Goal: Task Accomplishment & Management: Use online tool/utility

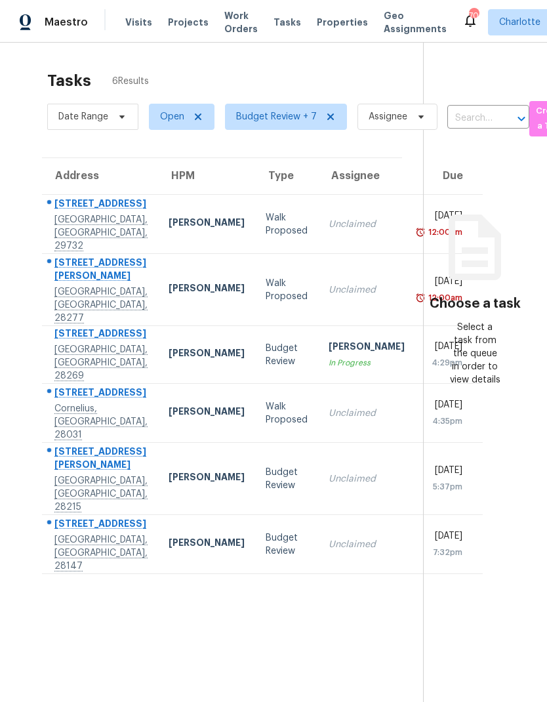
scroll to position [0, 22]
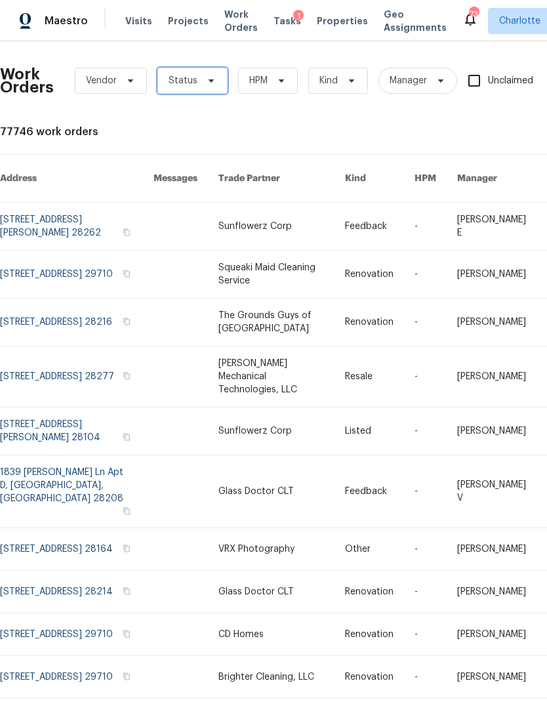
click at [207, 85] on icon at bounding box center [211, 80] width 10 height 10
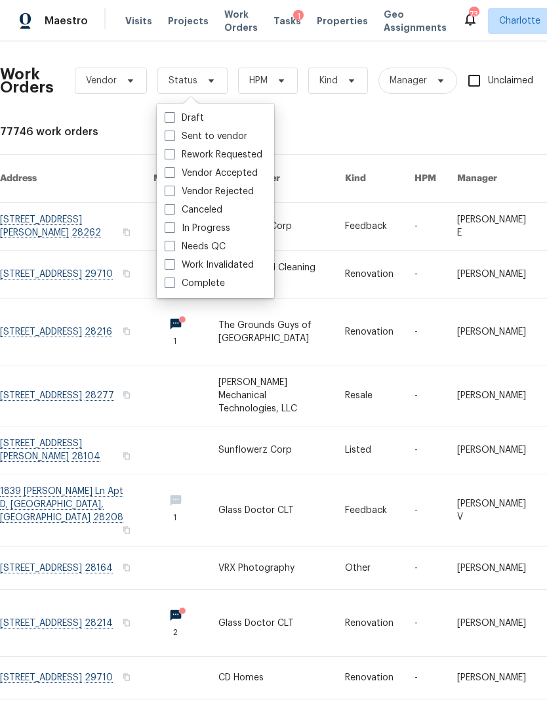
click at [213, 247] on label "Needs QC" at bounding box center [195, 246] width 61 height 13
click at [173, 247] on input "Needs QC" at bounding box center [169, 244] width 9 height 9
checkbox input "true"
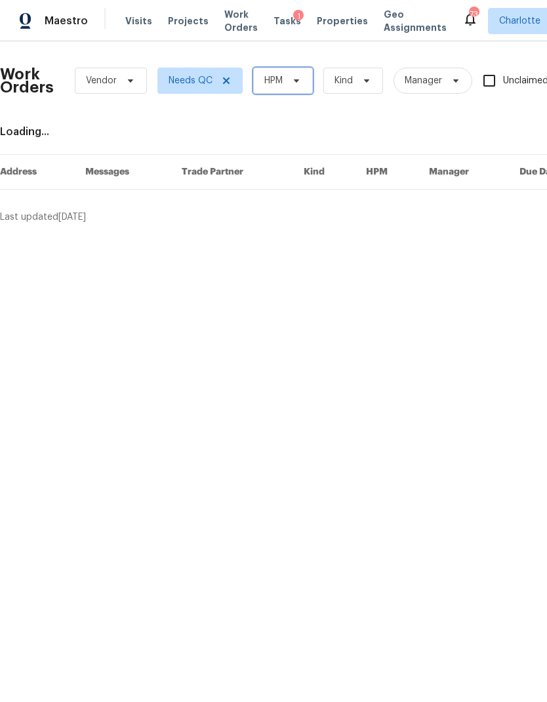
click at [276, 83] on span "HPM" at bounding box center [273, 80] width 18 height 13
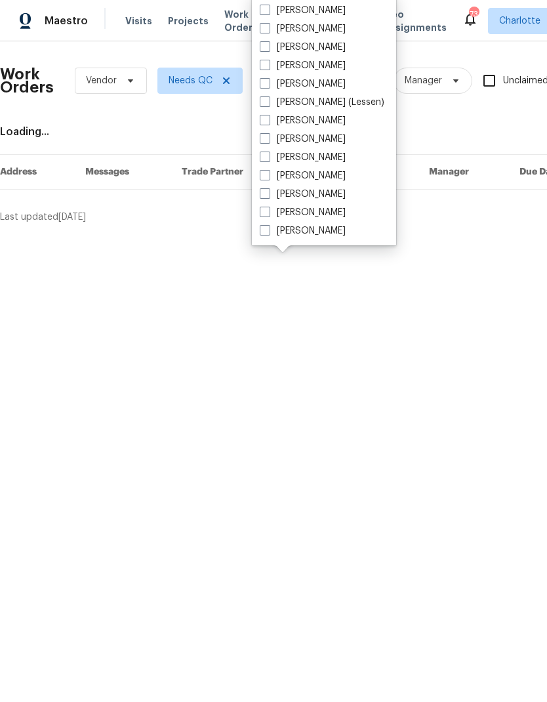
scroll to position [163, 0]
click at [319, 235] on label "[PERSON_NAME]" at bounding box center [303, 230] width 86 height 13
click at [268, 233] on input "[PERSON_NAME]" at bounding box center [264, 228] width 9 height 9
checkbox input "true"
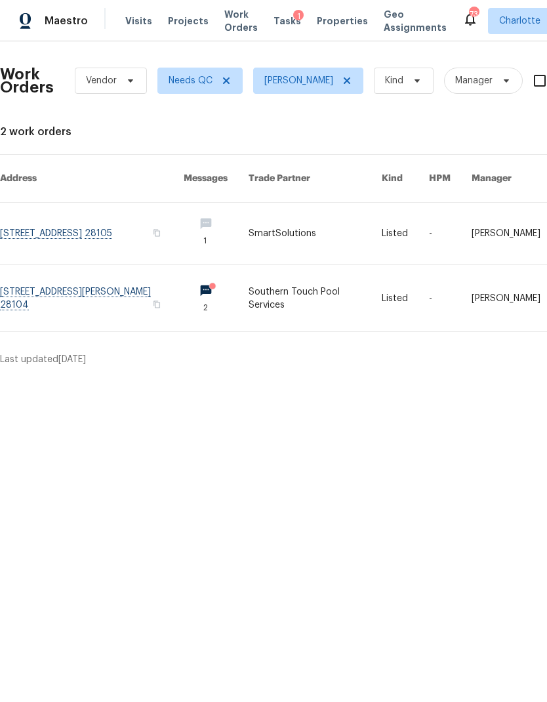
click at [67, 215] on link at bounding box center [92, 234] width 184 height 62
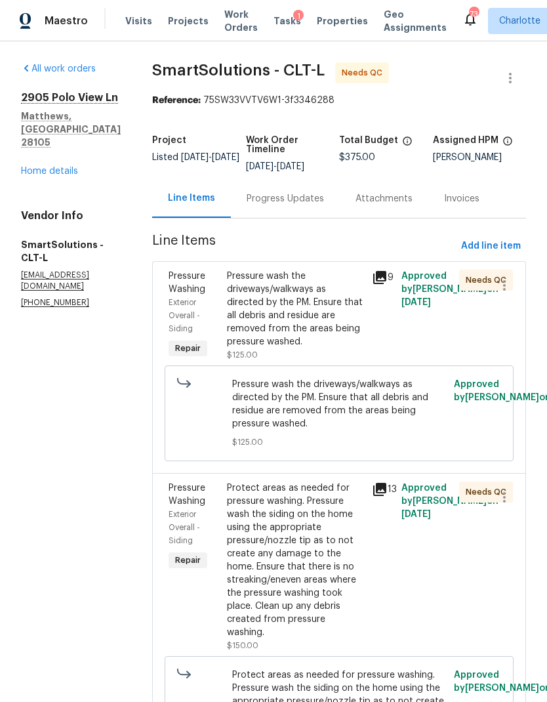
click at [338, 293] on div "Pressure wash the driveways/walkways as directed by the PM. Ensure that all deb…" at bounding box center [296, 309] width 138 height 79
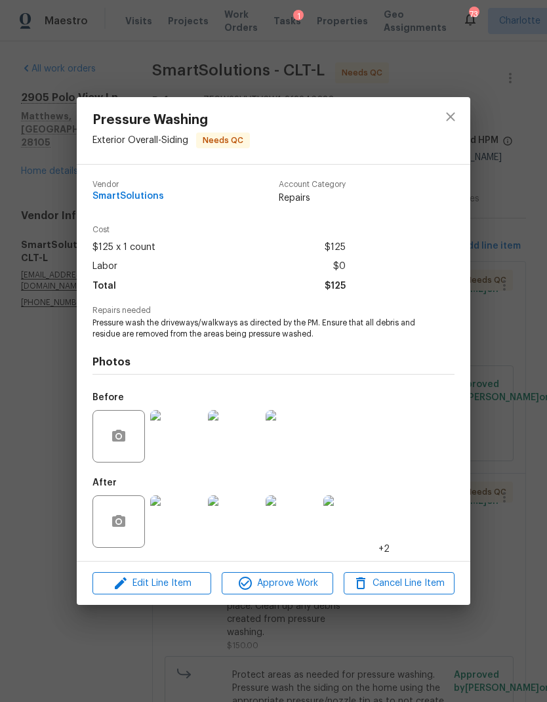
click at [180, 511] on img at bounding box center [176, 521] width 52 height 52
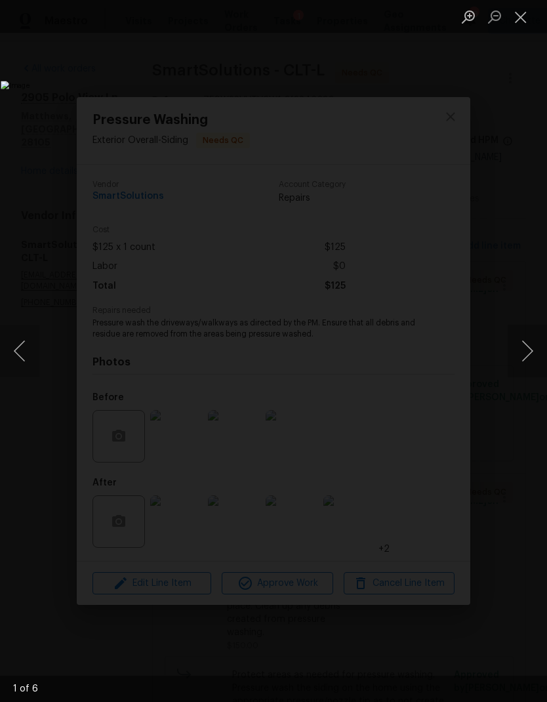
click at [525, 351] on button "Next image" at bounding box center [527, 351] width 39 height 52
click at [529, 354] on button "Next image" at bounding box center [527, 351] width 39 height 52
click at [526, 357] on button "Next image" at bounding box center [527, 351] width 39 height 52
click at [527, 359] on button "Next image" at bounding box center [527, 351] width 39 height 52
click at [527, 360] on button "Next image" at bounding box center [527, 351] width 39 height 52
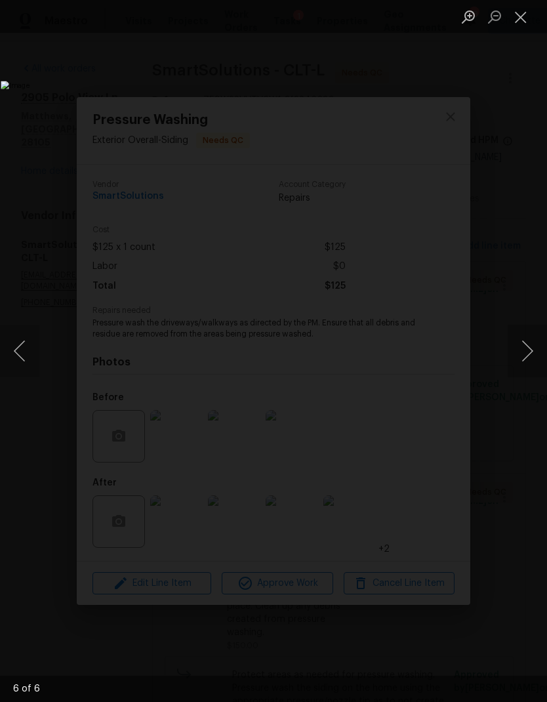
click at [529, 357] on button "Next image" at bounding box center [527, 351] width 39 height 52
click at [527, 22] on button "Close lightbox" at bounding box center [521, 16] width 26 height 23
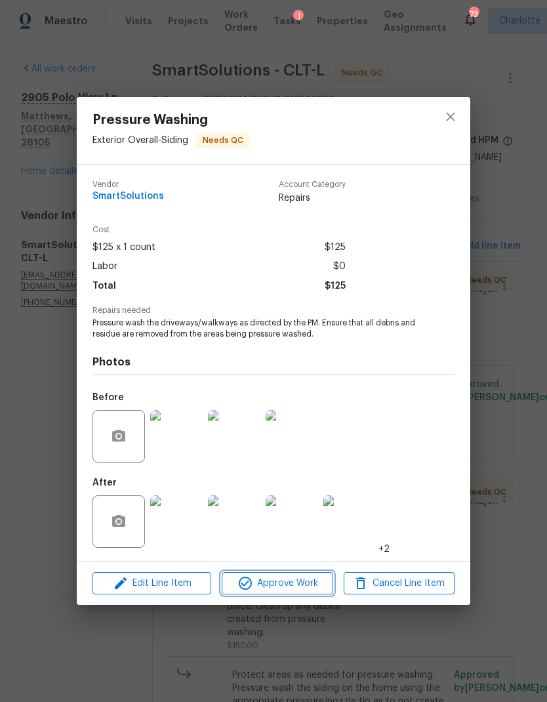
click at [277, 581] on span "Approve Work" at bounding box center [277, 583] width 103 height 16
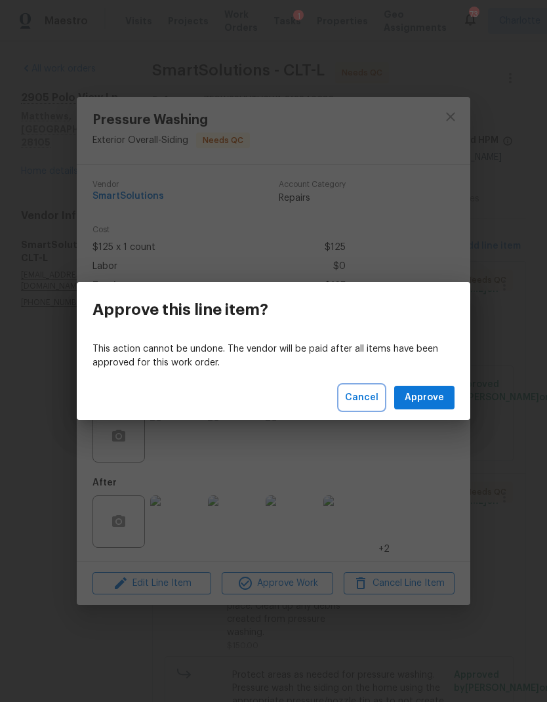
click at [367, 387] on button "Cancel" at bounding box center [362, 398] width 44 height 24
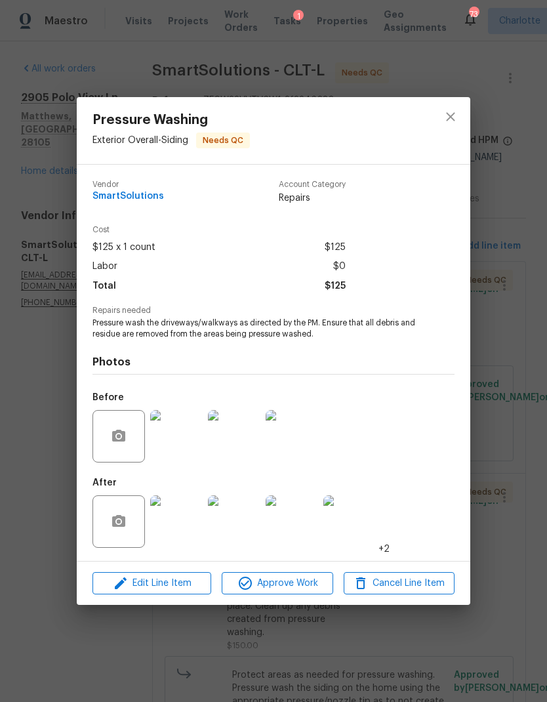
click at [185, 515] on img at bounding box center [176, 521] width 52 height 52
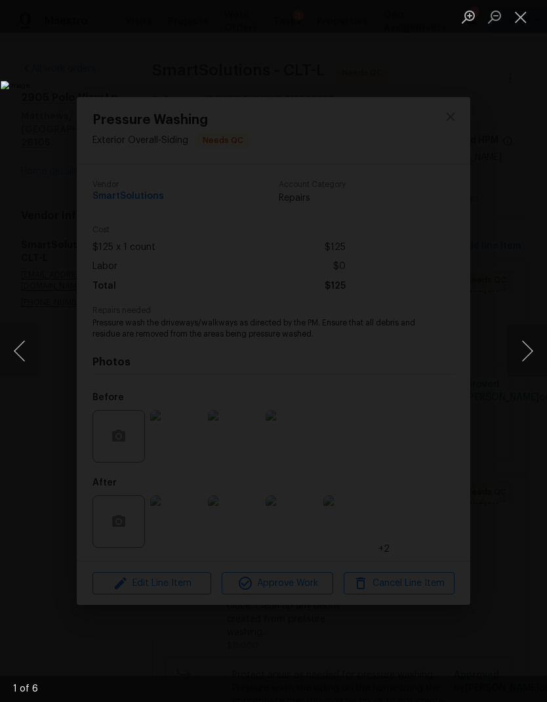
click at [531, 356] on button "Next image" at bounding box center [527, 351] width 39 height 52
click at [523, 353] on button "Next image" at bounding box center [527, 351] width 39 height 52
click at [518, 355] on button "Next image" at bounding box center [527, 351] width 39 height 52
click at [524, 21] on button "Close lightbox" at bounding box center [521, 16] width 26 height 23
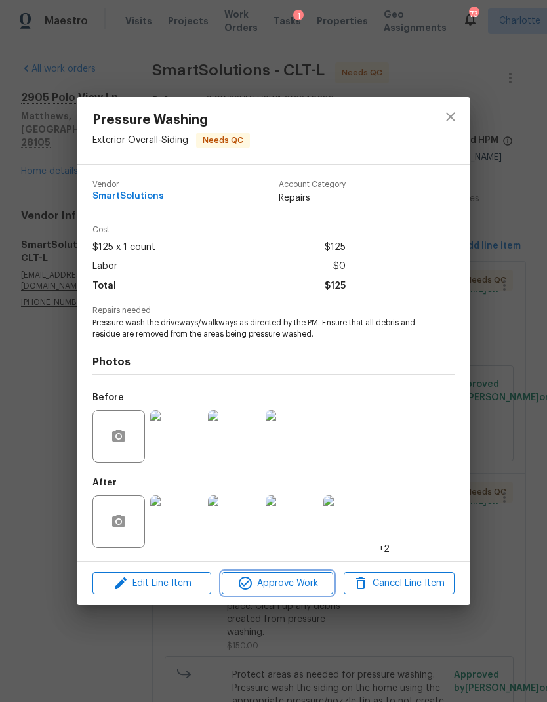
click at [294, 584] on span "Approve Work" at bounding box center [277, 583] width 103 height 16
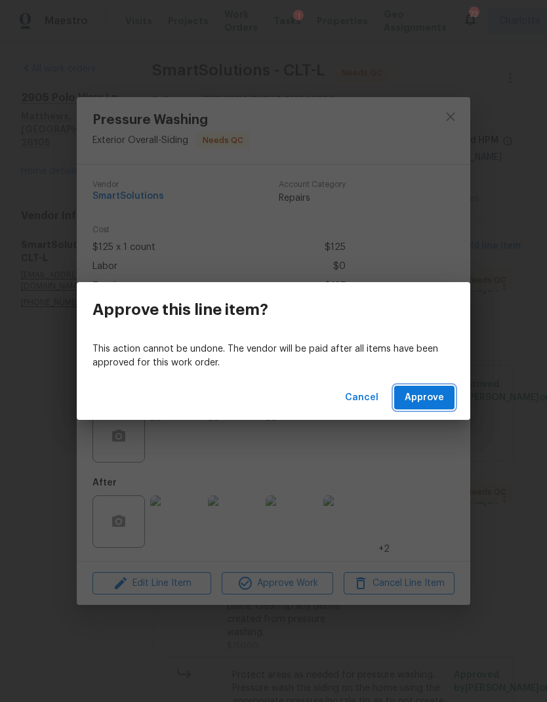
click at [426, 393] on span "Approve" at bounding box center [424, 398] width 39 height 16
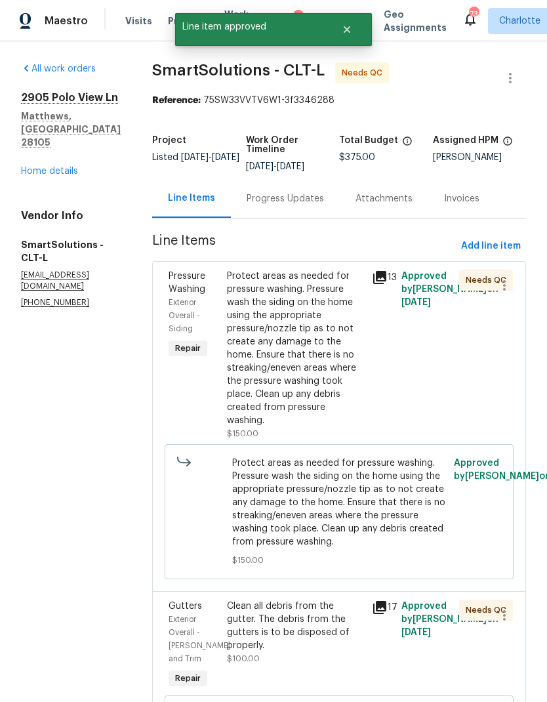
click at [335, 311] on div "Protect areas as needed for pressure washing. Pressure wash the siding on the h…" at bounding box center [296, 348] width 138 height 157
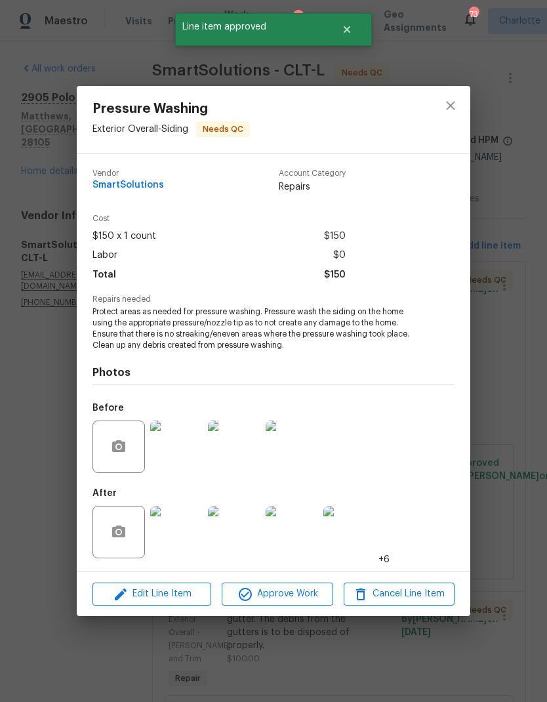
click at [183, 536] on img at bounding box center [176, 532] width 52 height 52
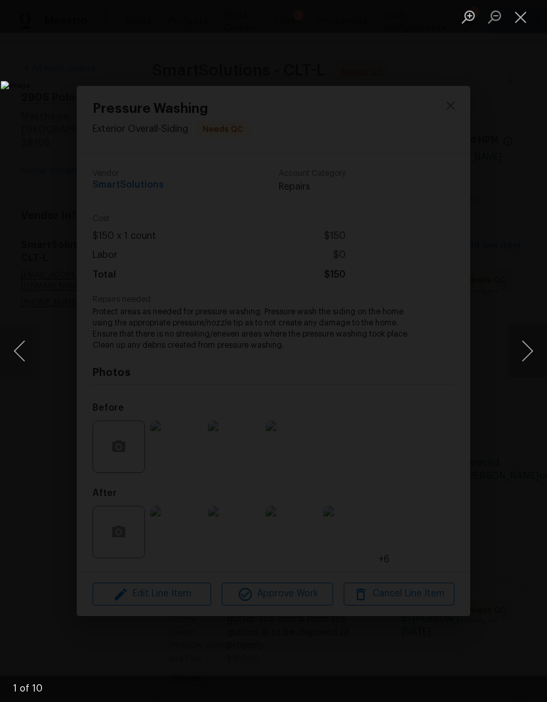
click at [517, 353] on button "Next image" at bounding box center [527, 351] width 39 height 52
click at [524, 353] on button "Next image" at bounding box center [527, 351] width 39 height 52
click at [528, 349] on button "Next image" at bounding box center [527, 351] width 39 height 52
click at [526, 347] on button "Next image" at bounding box center [527, 351] width 39 height 52
click at [529, 348] on button "Next image" at bounding box center [527, 351] width 39 height 52
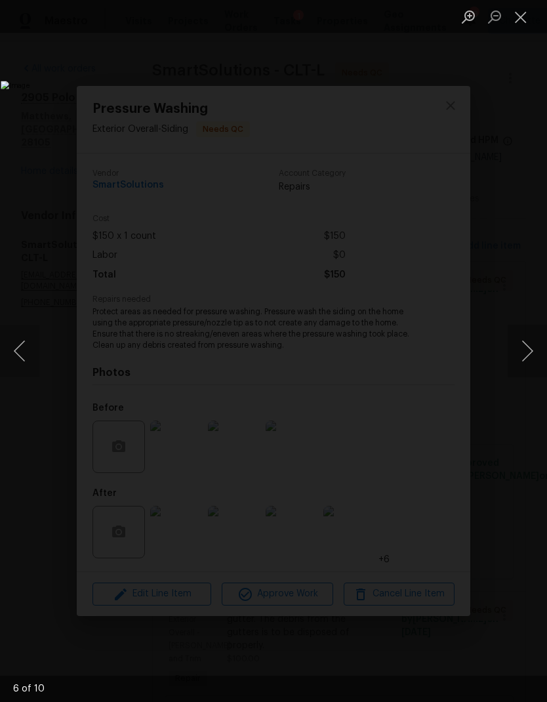
click at [524, 22] on button "Close lightbox" at bounding box center [521, 16] width 26 height 23
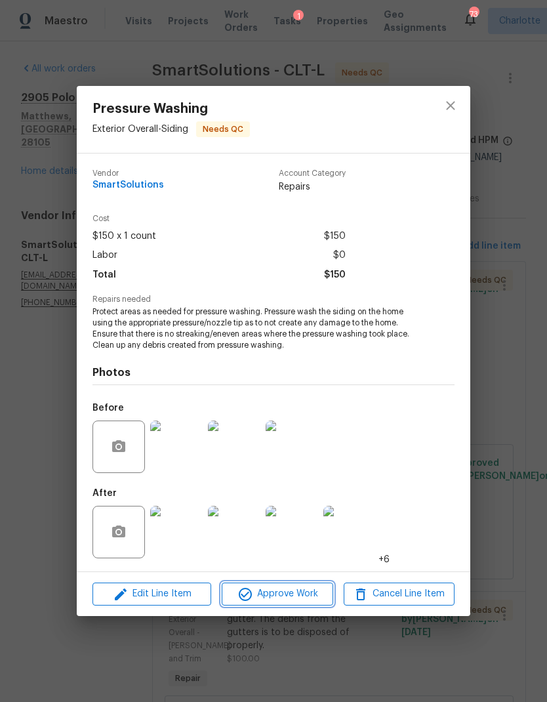
click at [291, 593] on span "Approve Work" at bounding box center [277, 594] width 103 height 16
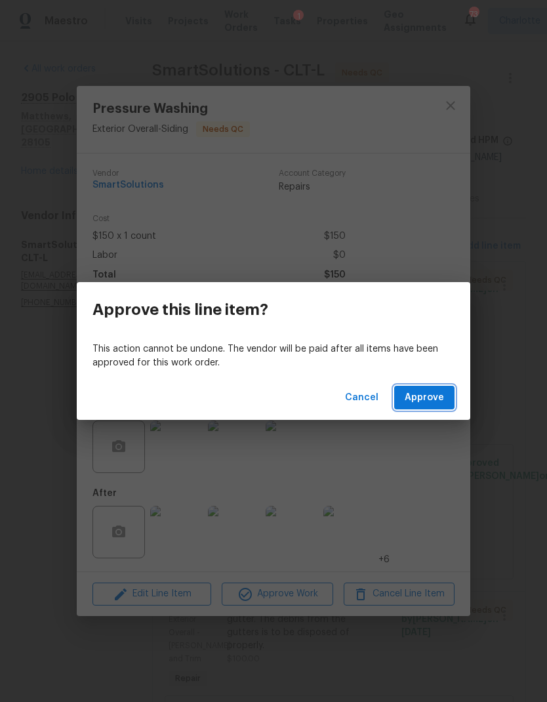
click at [448, 390] on button "Approve" at bounding box center [424, 398] width 60 height 24
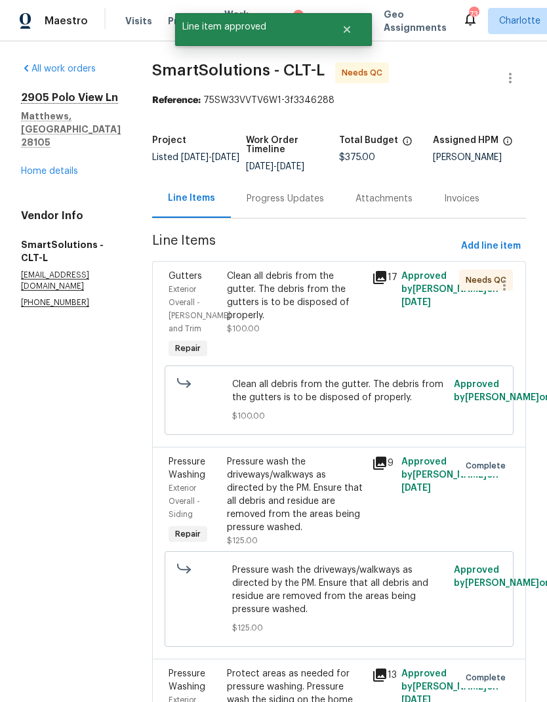
click at [326, 292] on div "Clean all debris from the gutter. The debris from the gutters is to be disposed…" at bounding box center [296, 296] width 138 height 52
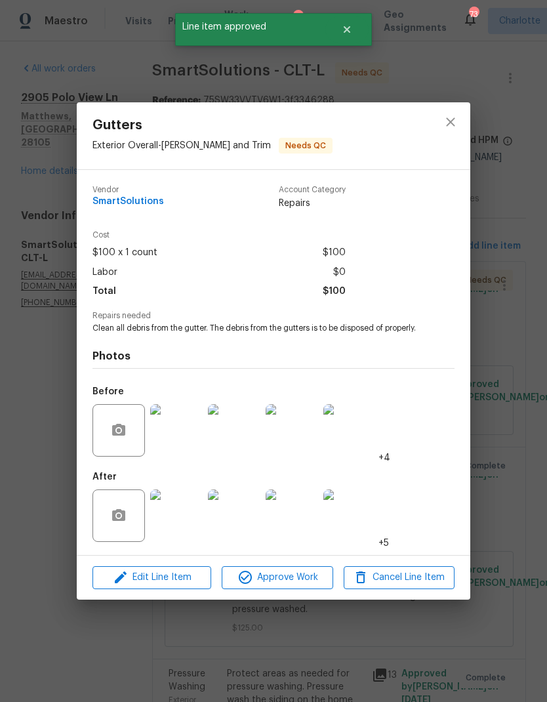
click at [202, 515] on img at bounding box center [176, 515] width 52 height 52
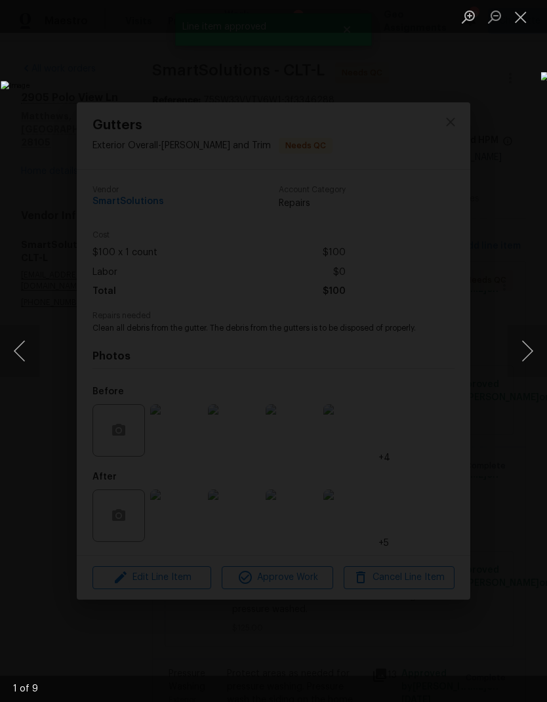
click at [521, 346] on button "Next image" at bounding box center [527, 351] width 39 height 52
click at [523, 350] on button "Next image" at bounding box center [527, 351] width 39 height 52
click at [528, 348] on button "Next image" at bounding box center [527, 351] width 39 height 52
click at [532, 345] on button "Next image" at bounding box center [527, 351] width 39 height 52
click at [534, 372] on button "Next image" at bounding box center [527, 351] width 39 height 52
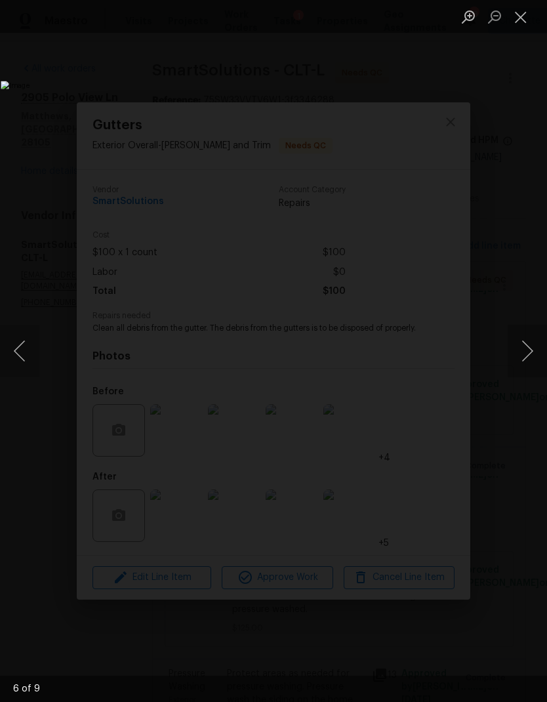
click at [517, 20] on button "Close lightbox" at bounding box center [521, 16] width 26 height 23
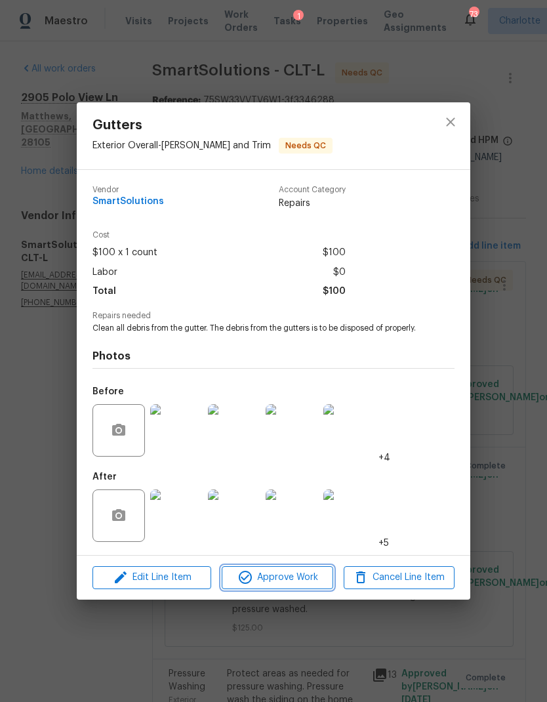
click at [304, 581] on span "Approve Work" at bounding box center [277, 577] width 103 height 16
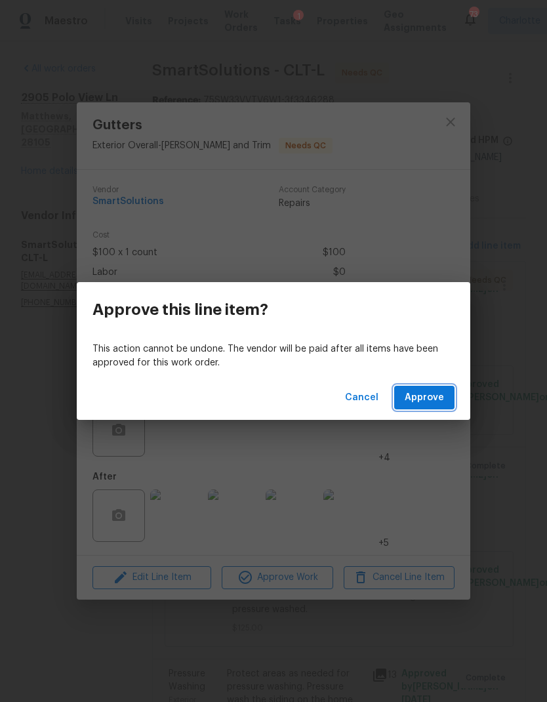
click at [436, 390] on span "Approve" at bounding box center [424, 398] width 39 height 16
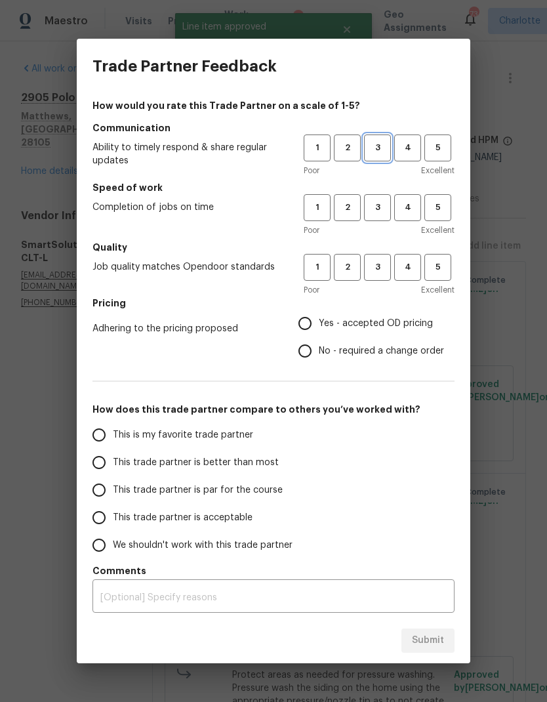
click at [381, 154] on span "3" at bounding box center [377, 147] width 24 height 15
click at [381, 204] on span "3" at bounding box center [377, 207] width 24 height 15
click at [387, 266] on span "3" at bounding box center [377, 267] width 24 height 15
click at [318, 317] on input "Yes - accepted OD pricing" at bounding box center [305, 324] width 28 height 28
radio input "true"
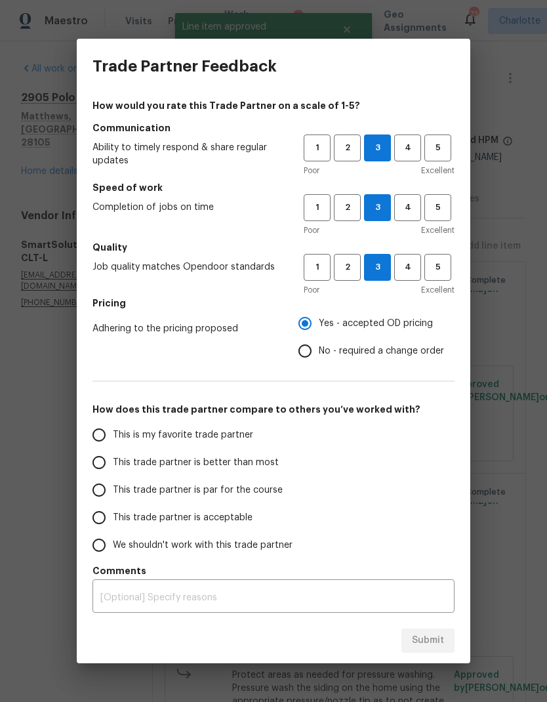
click at [101, 468] on input "This trade partner is better than most" at bounding box center [99, 463] width 28 height 28
click at [445, 630] on button "Submit" at bounding box center [427, 640] width 53 height 24
radio input "true"
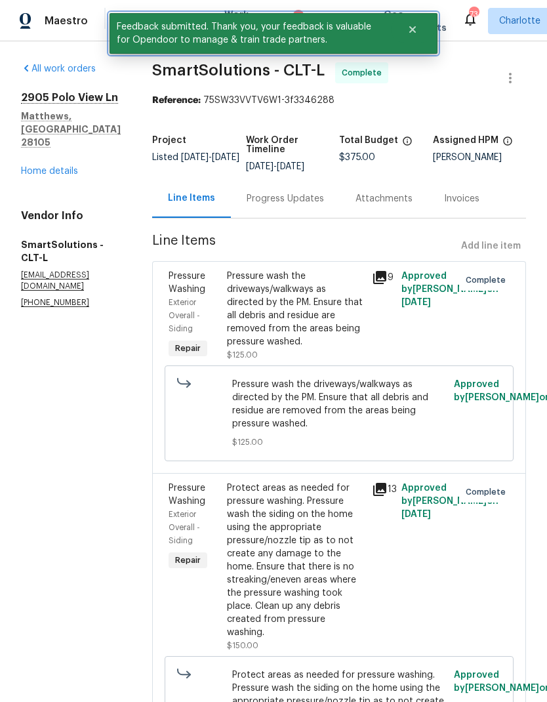
click at [418, 33] on button "Close" at bounding box center [412, 29] width 43 height 26
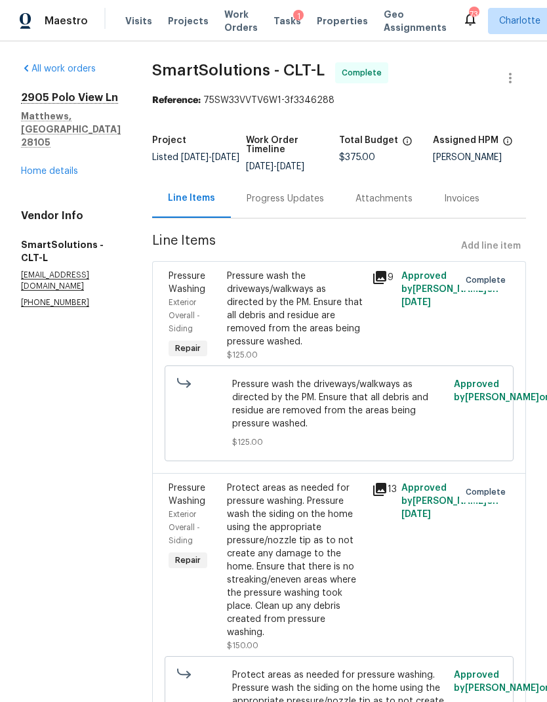
click at [230, 26] on span "Work Orders" at bounding box center [240, 21] width 33 height 26
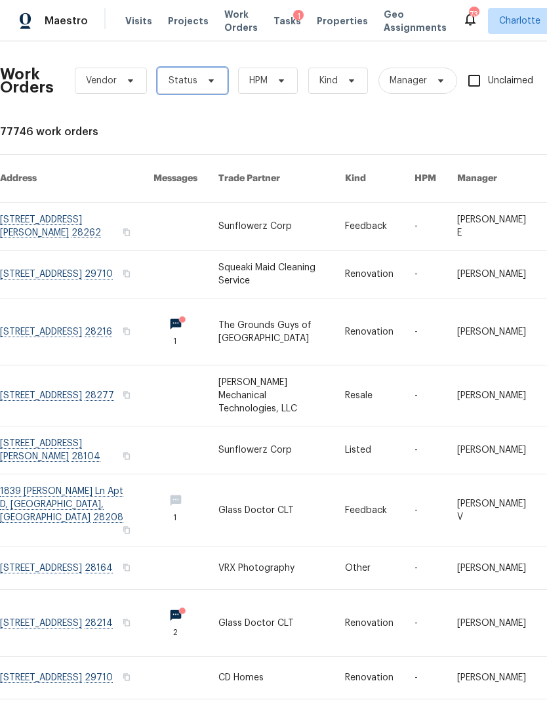
click at [206, 83] on icon at bounding box center [211, 80] width 10 height 10
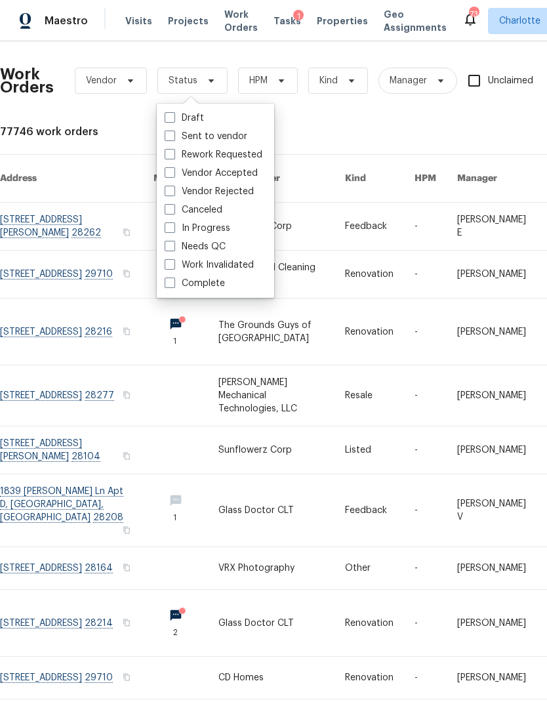
click at [211, 252] on label "Needs QC" at bounding box center [195, 246] width 61 height 13
click at [173, 249] on input "Needs QC" at bounding box center [169, 244] width 9 height 9
checkbox input "true"
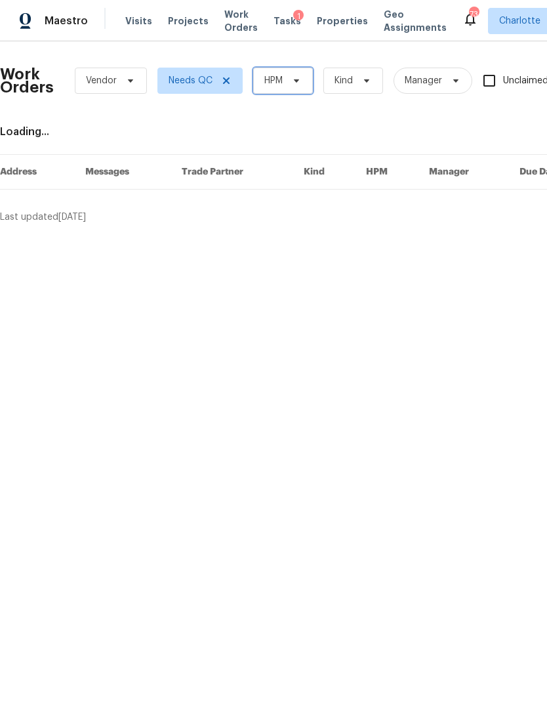
click at [283, 75] on span "HPM" at bounding box center [273, 80] width 18 height 13
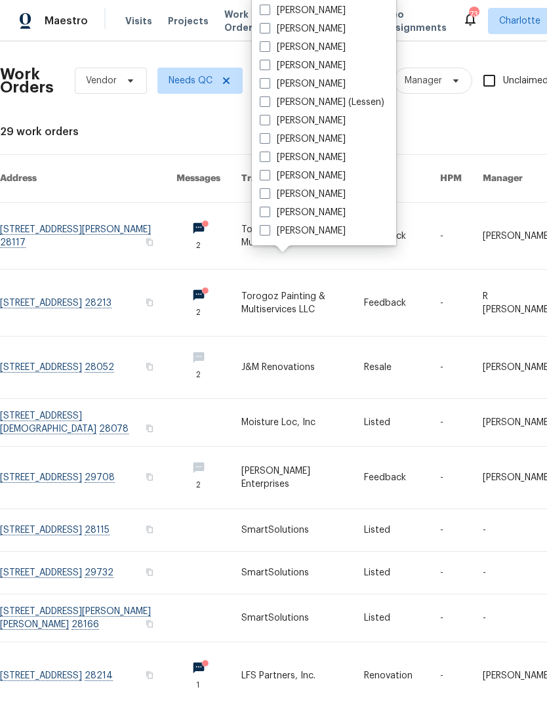
scroll to position [163, 0]
click at [311, 235] on label "[PERSON_NAME]" at bounding box center [303, 230] width 86 height 13
click at [268, 233] on input "[PERSON_NAME]" at bounding box center [264, 228] width 9 height 9
checkbox input "true"
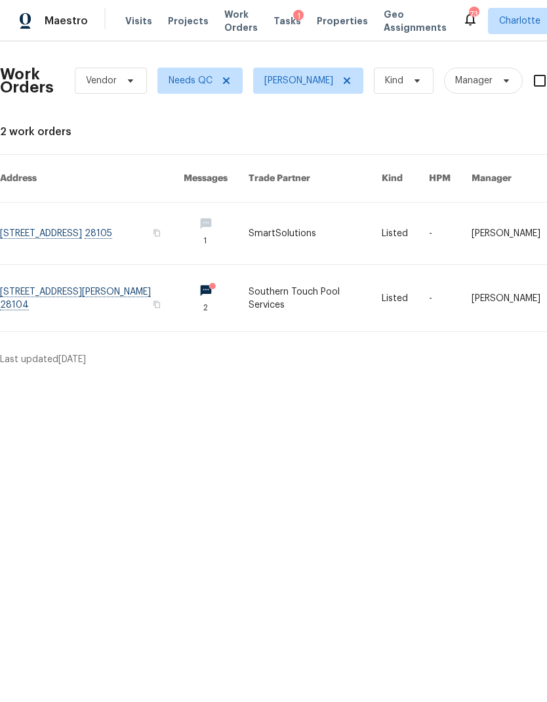
click at [129, 281] on link at bounding box center [92, 298] width 184 height 66
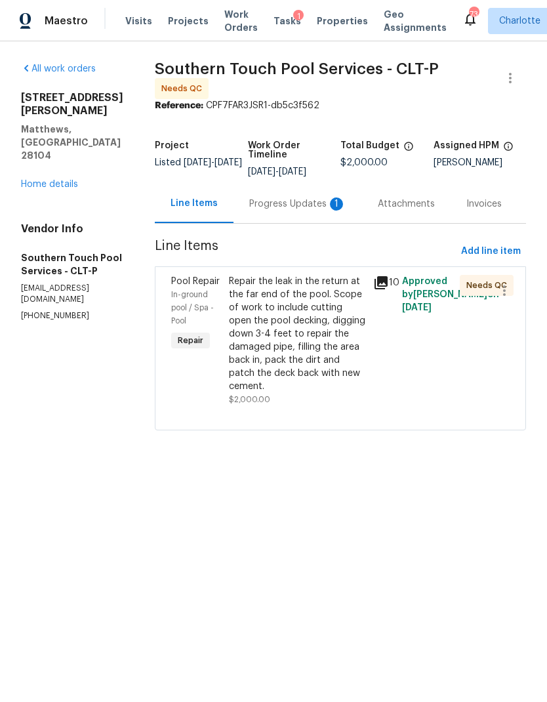
click at [319, 205] on div "Progress Updates 1" at bounding box center [297, 203] width 97 height 13
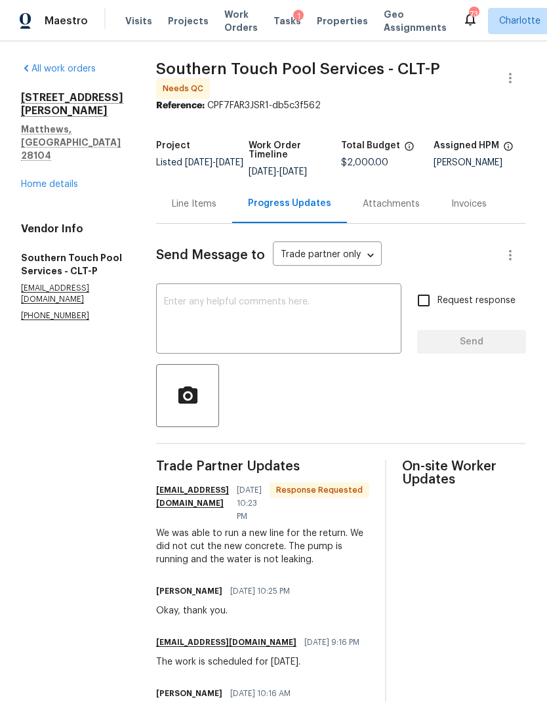
click at [201, 207] on div "Line Items" at bounding box center [194, 203] width 45 height 13
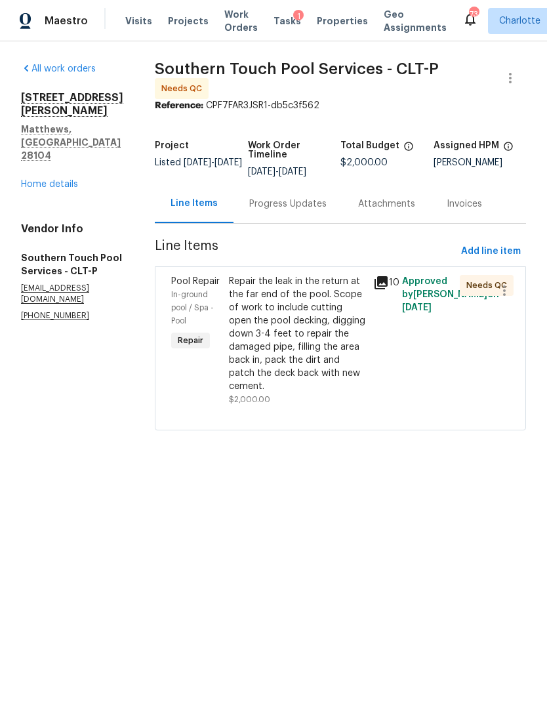
click at [336, 290] on div "Repair the leak in the return at the far end of the pool. Scope of work to incl…" at bounding box center [297, 334] width 136 height 118
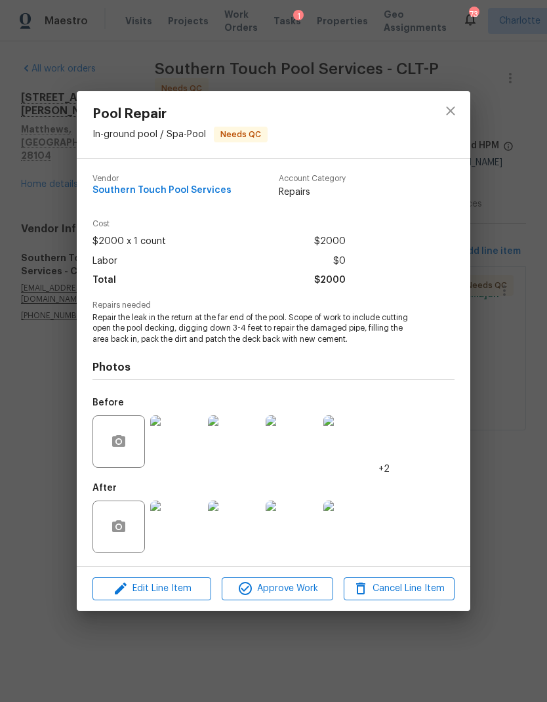
click at [195, 511] on img at bounding box center [176, 526] width 52 height 52
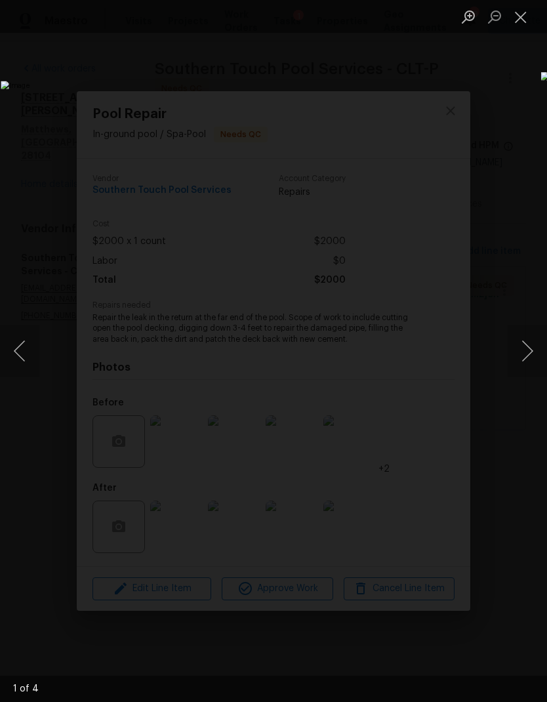
click at [515, 347] on button "Next image" at bounding box center [527, 351] width 39 height 52
click at [523, 349] on button "Next image" at bounding box center [527, 351] width 39 height 52
click at [523, 355] on button "Next image" at bounding box center [527, 351] width 39 height 52
click at [519, 358] on button "Next image" at bounding box center [527, 351] width 39 height 52
click at [517, 361] on button "Next image" at bounding box center [527, 351] width 39 height 52
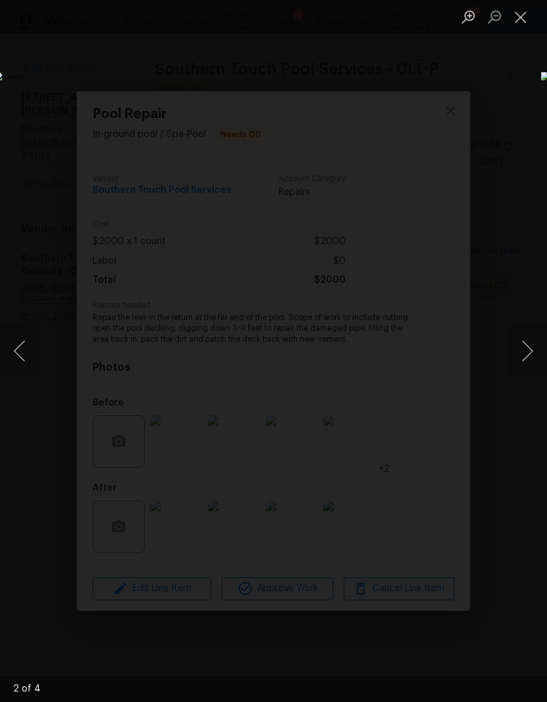
click at [519, 357] on button "Next image" at bounding box center [527, 351] width 39 height 52
click at [517, 359] on button "Next image" at bounding box center [527, 351] width 39 height 52
click at [518, 359] on button "Next image" at bounding box center [527, 351] width 39 height 52
click at [520, 357] on button "Next image" at bounding box center [527, 351] width 39 height 52
click at [525, 20] on button "Close lightbox" at bounding box center [521, 16] width 26 height 23
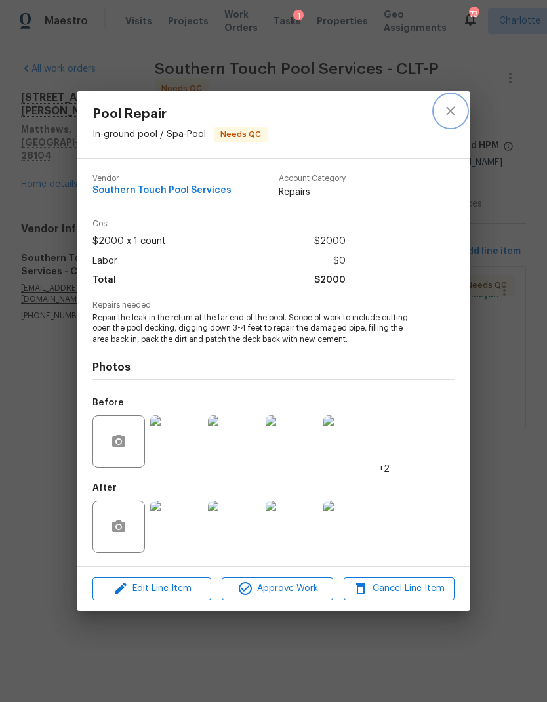
click at [454, 111] on icon "close" at bounding box center [451, 111] width 16 height 16
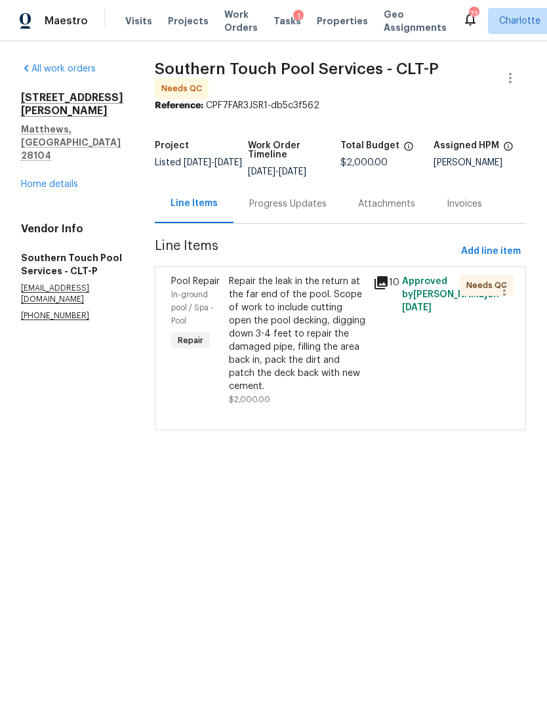
click at [297, 209] on div "Progress Updates" at bounding box center [287, 203] width 77 height 13
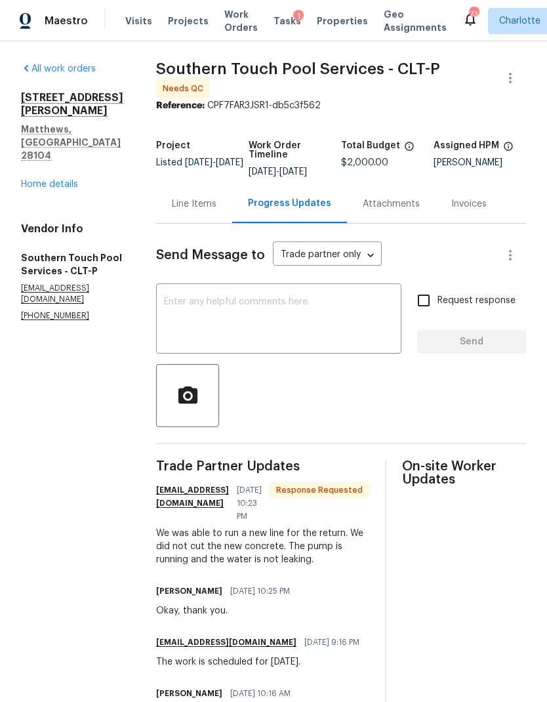
click at [269, 315] on textarea at bounding box center [279, 320] width 230 height 46
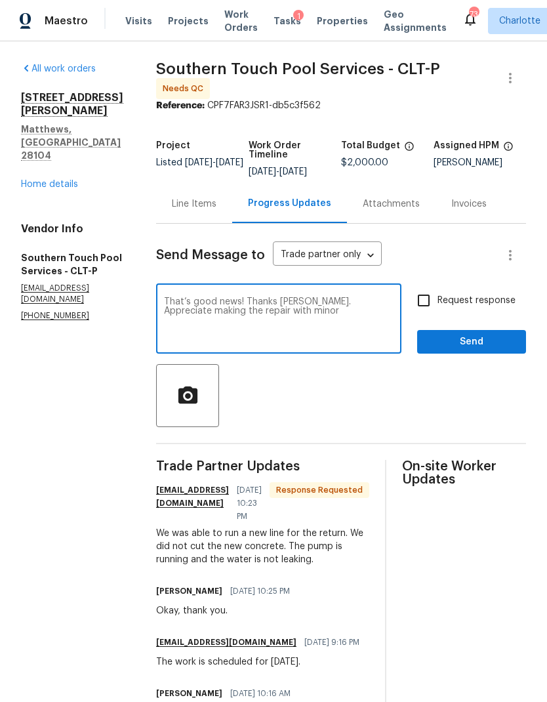
click at [357, 302] on textarea "That’s good news! Thanks Chris. Appreciate making the repair with minor" at bounding box center [279, 320] width 230 height 46
click at [317, 322] on textarea "That’s good news! Thanks Chris. Appreciate you making the repair with minor" at bounding box center [279, 320] width 230 height 46
type textarea "That’s good news! Thanks Chris. Appreciate you making the repair with minimal c…"
click at [430, 306] on input "Request response" at bounding box center [424, 301] width 28 height 28
checkbox input "true"
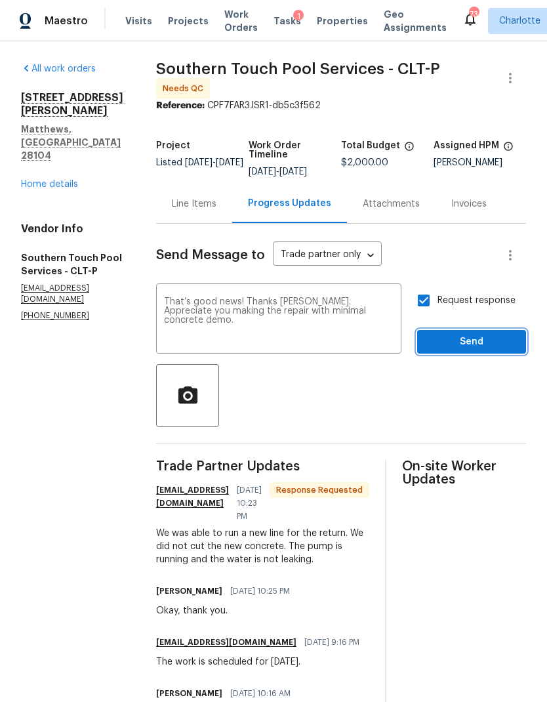
click at [473, 340] on span "Send" at bounding box center [472, 342] width 88 height 16
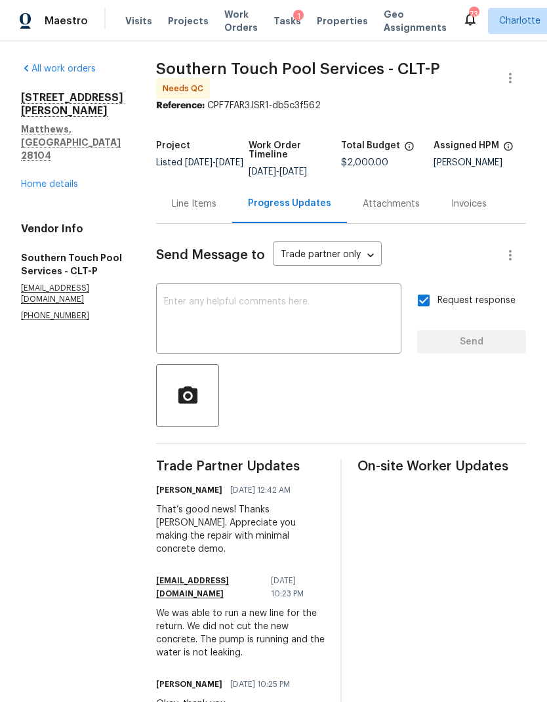
click at [212, 211] on div "Line Items" at bounding box center [194, 203] width 76 height 39
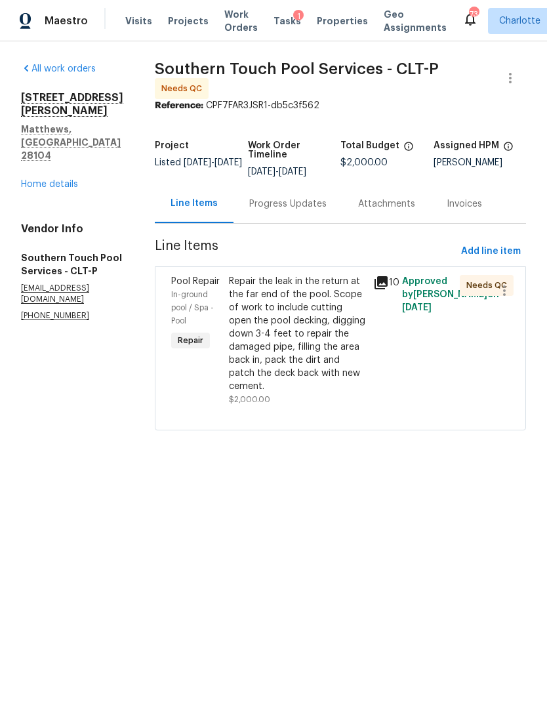
click at [307, 311] on div "Repair the leak in the return at the far end of the pool. Scope of work to incl…" at bounding box center [297, 334] width 136 height 118
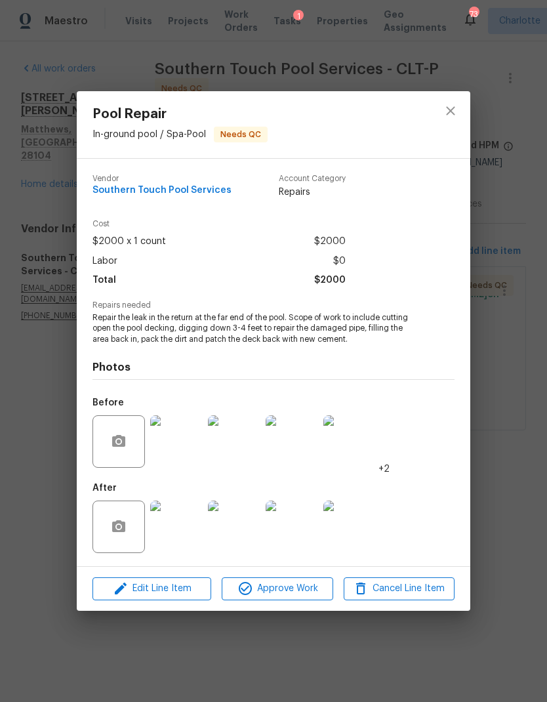
click at [188, 527] on img at bounding box center [176, 526] width 52 height 52
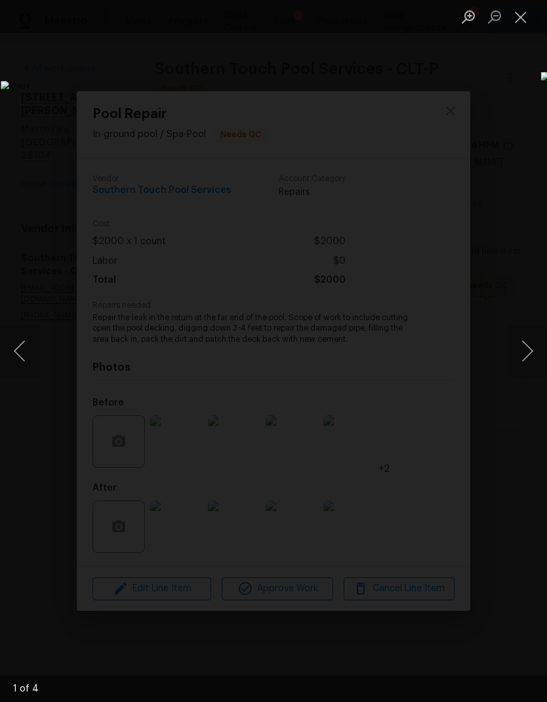
click at [517, 347] on button "Next image" at bounding box center [527, 351] width 39 height 52
click at [527, 342] on button "Next image" at bounding box center [527, 351] width 39 height 52
click at [523, 346] on button "Next image" at bounding box center [527, 351] width 39 height 52
click at [523, 339] on button "Next image" at bounding box center [527, 351] width 39 height 52
click at [525, 340] on button "Next image" at bounding box center [527, 351] width 39 height 52
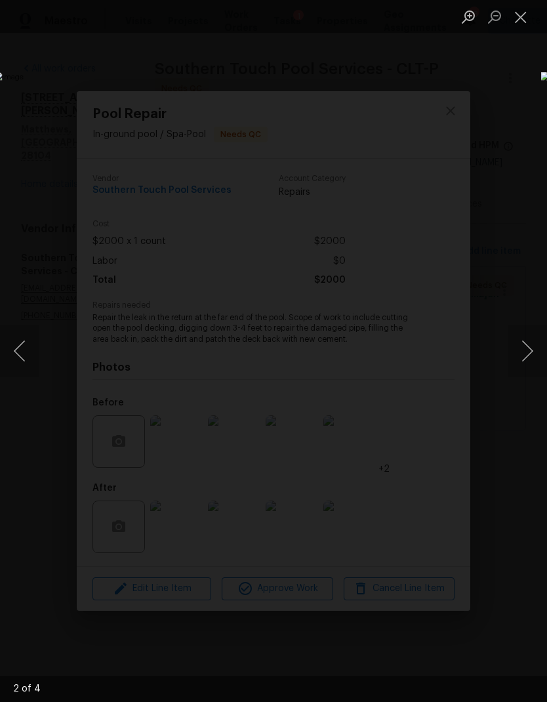
click at [525, 341] on button "Next image" at bounding box center [527, 351] width 39 height 52
click at [516, 27] on button "Close lightbox" at bounding box center [521, 16] width 26 height 23
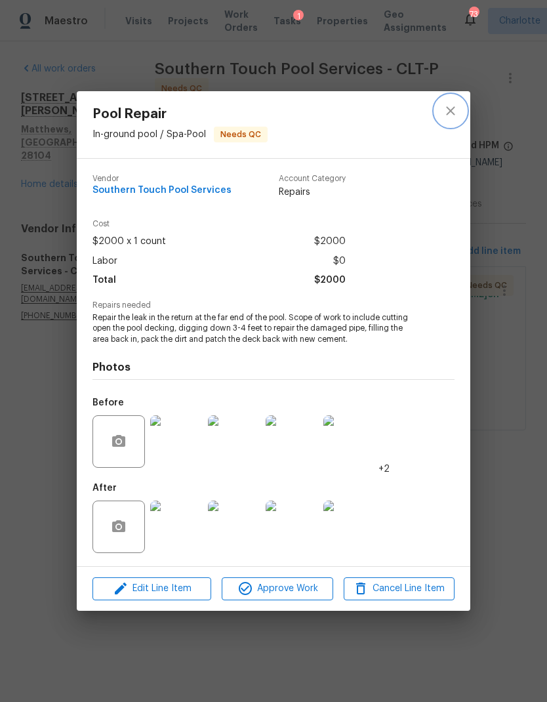
click at [448, 112] on icon "close" at bounding box center [450, 111] width 9 height 9
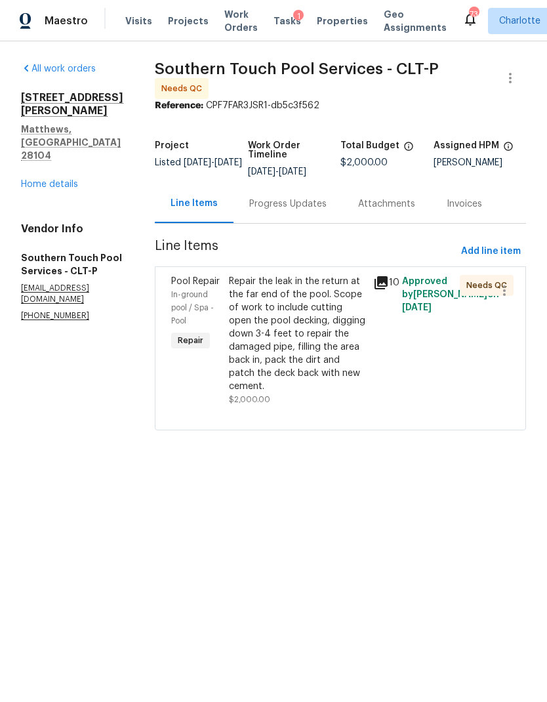
click at [308, 286] on div "Repair the leak in the return at the far end of the pool. Scope of work to incl…" at bounding box center [297, 334] width 136 height 118
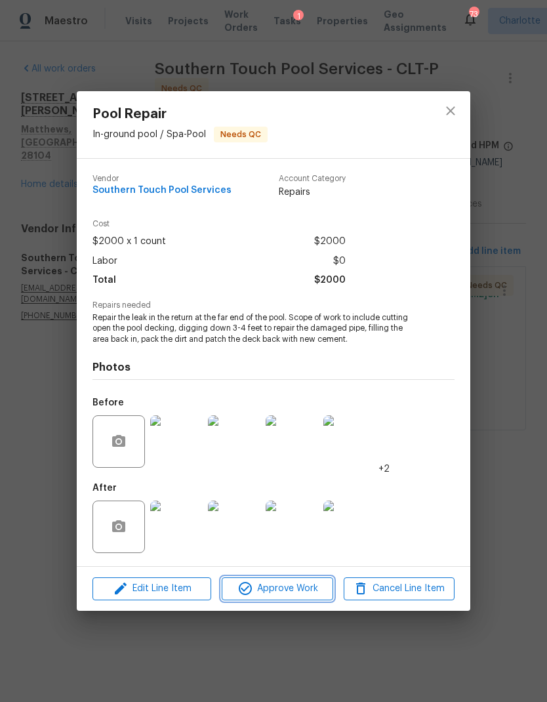
click at [277, 593] on span "Approve Work" at bounding box center [277, 588] width 103 height 16
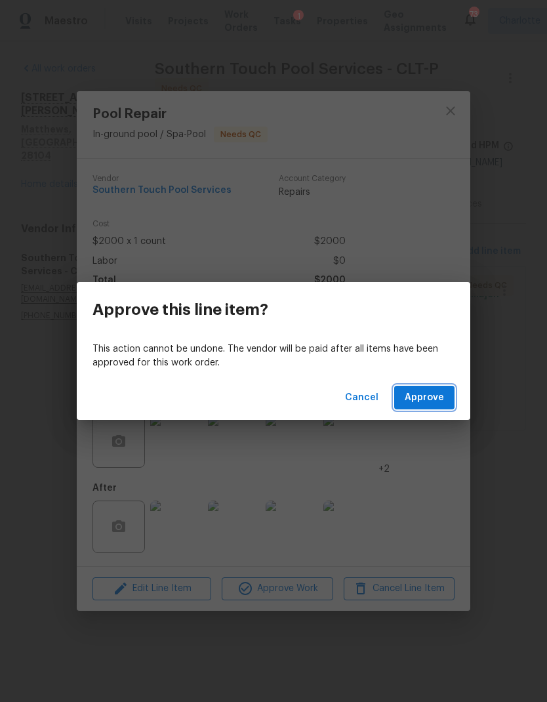
click at [411, 406] on button "Approve" at bounding box center [424, 398] width 60 height 24
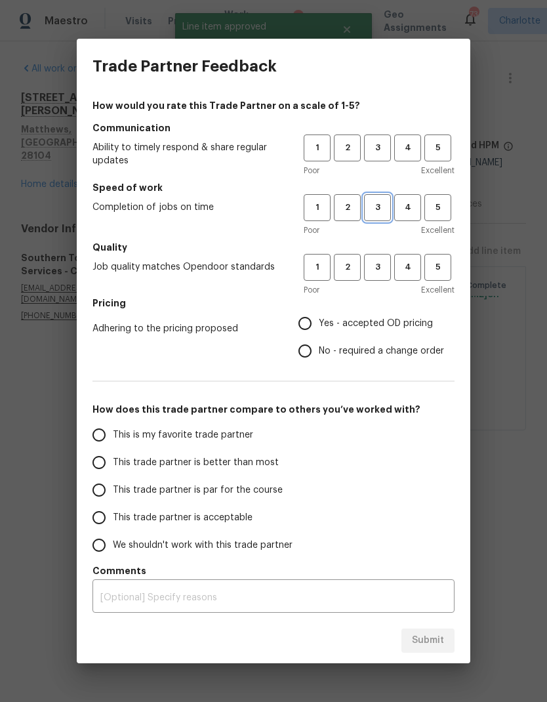
click at [375, 215] on button "3" at bounding box center [377, 207] width 27 height 27
click at [377, 148] on span "3" at bounding box center [377, 147] width 24 height 15
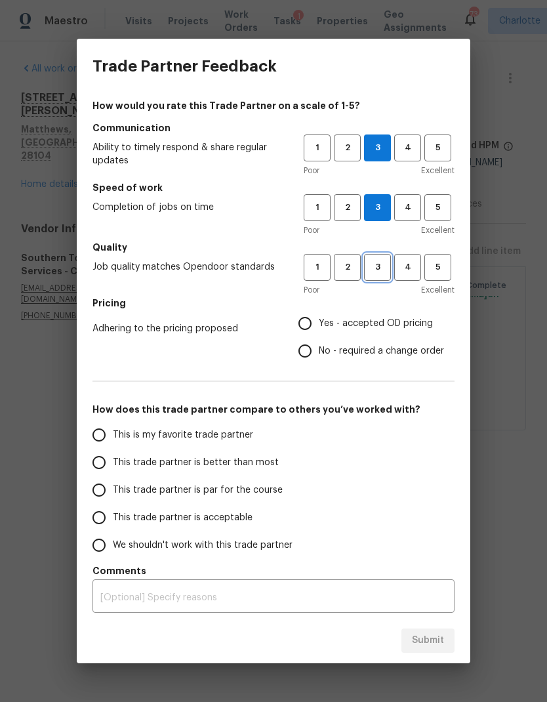
click at [383, 267] on span "3" at bounding box center [377, 267] width 24 height 15
click at [295, 332] on input "Yes - accepted OD pricing" at bounding box center [305, 324] width 28 height 28
radio input "true"
click at [89, 473] on input "This trade partner is better than most" at bounding box center [99, 463] width 28 height 28
click at [430, 640] on span "Submit" at bounding box center [428, 640] width 32 height 16
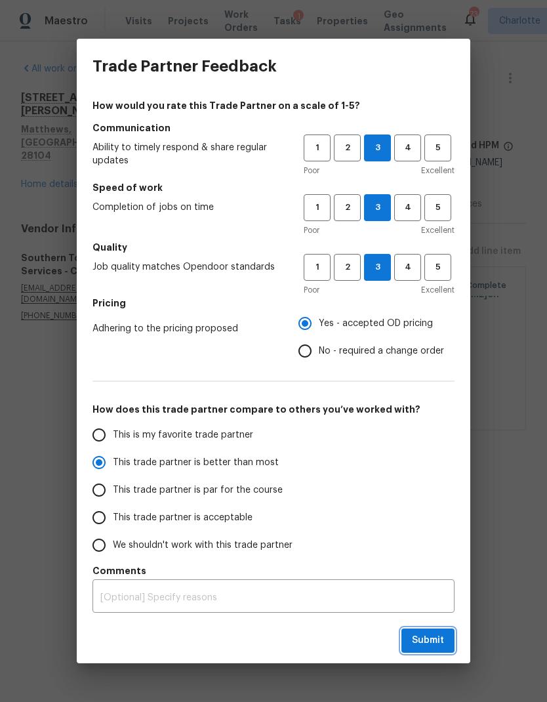
radio input "true"
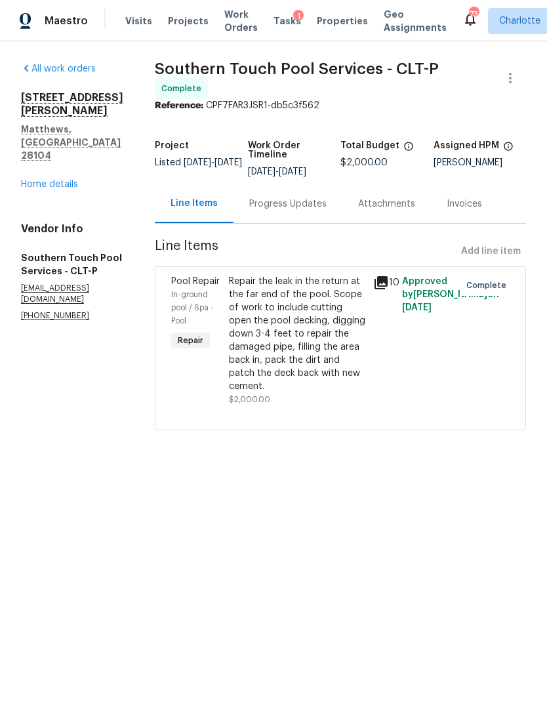
radio input "false"
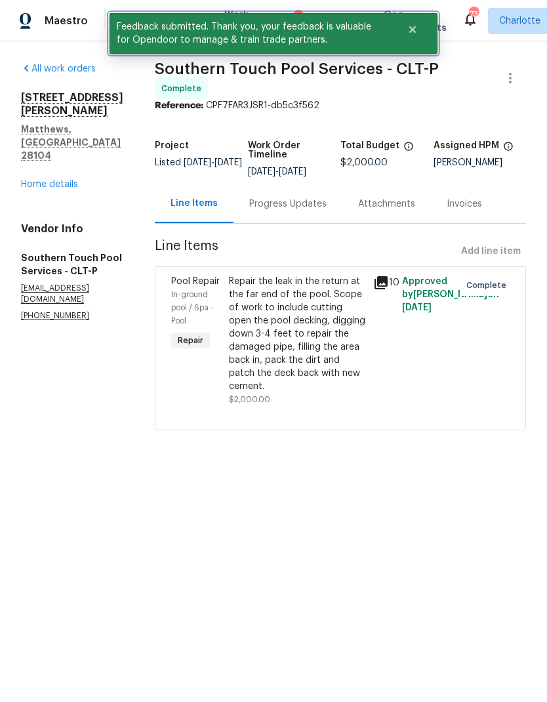
click at [412, 29] on icon "Close" at bounding box center [412, 29] width 7 height 7
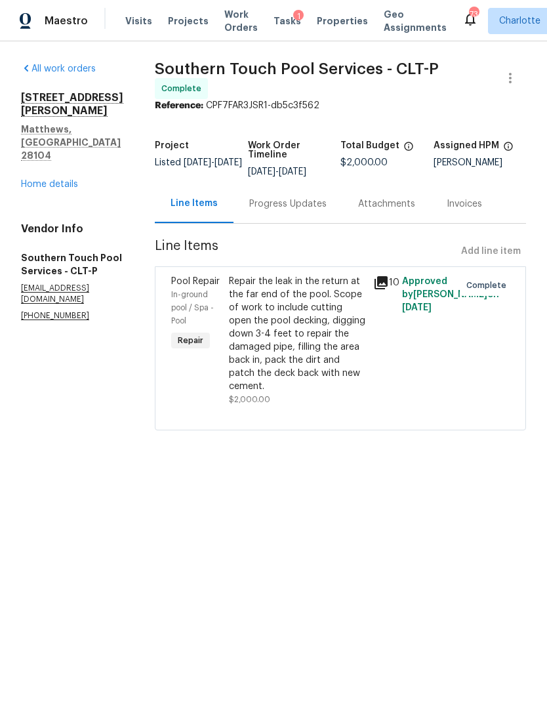
click at [228, 26] on span "Work Orders" at bounding box center [240, 21] width 33 height 26
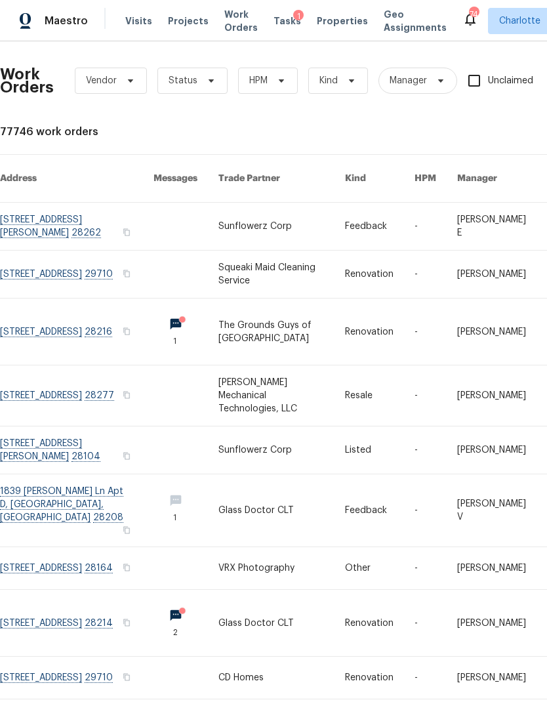
click at [233, 16] on span "Work Orders" at bounding box center [240, 21] width 33 height 26
click at [270, 85] on span "HPM" at bounding box center [268, 81] width 60 height 26
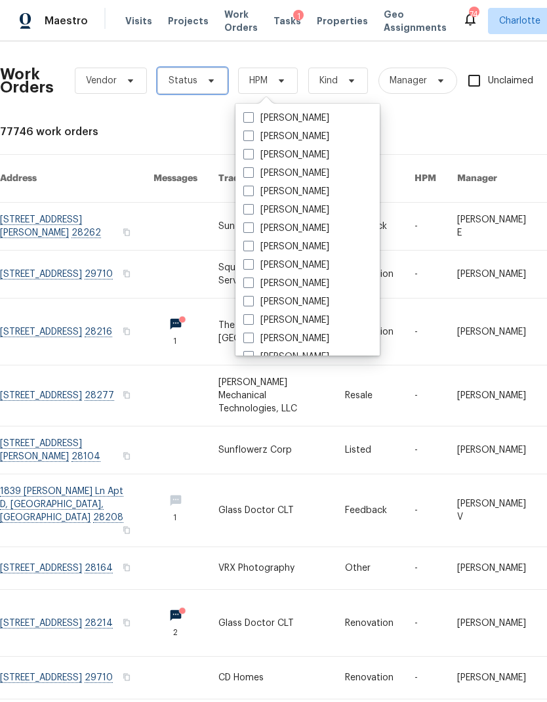
click at [206, 78] on icon at bounding box center [211, 80] width 10 height 10
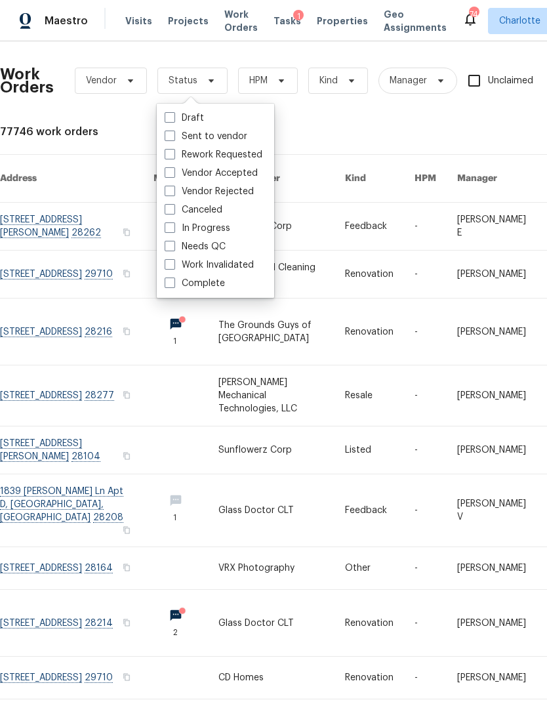
click at [219, 249] on label "Needs QC" at bounding box center [195, 246] width 61 height 13
click at [173, 249] on input "Needs QC" at bounding box center [169, 244] width 9 height 9
checkbox input "true"
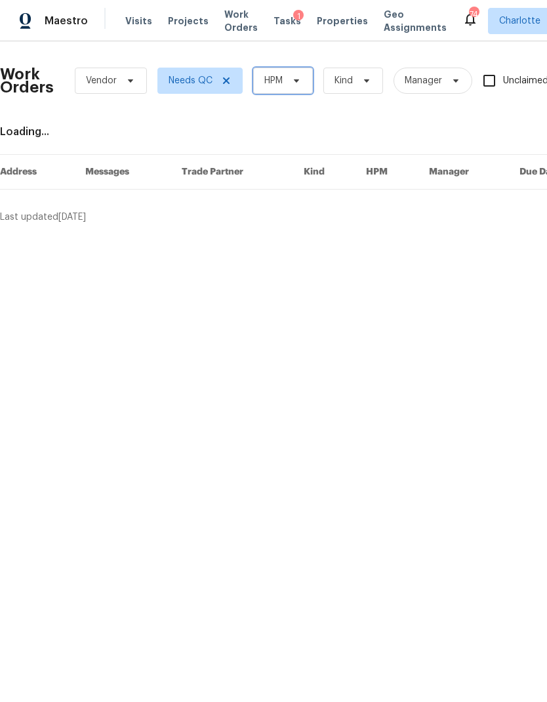
click at [298, 87] on span "HPM" at bounding box center [283, 81] width 60 height 26
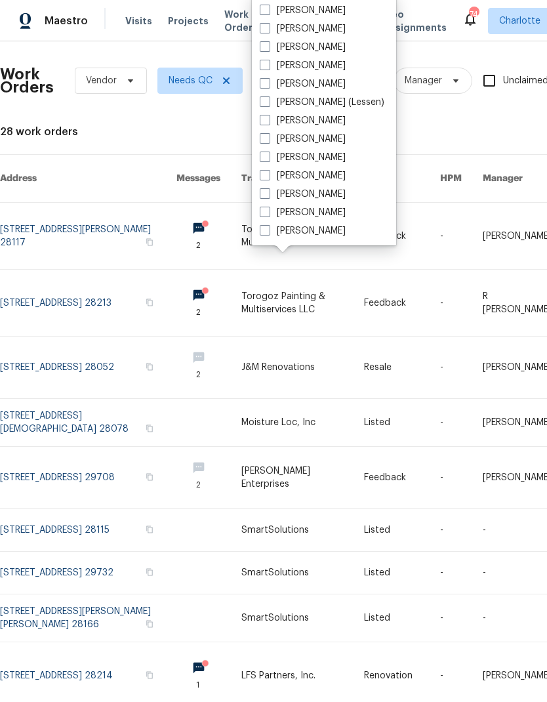
scroll to position [163, 0]
click at [327, 232] on label "[PERSON_NAME]" at bounding box center [303, 230] width 86 height 13
click at [268, 232] on input "[PERSON_NAME]" at bounding box center [264, 228] width 9 height 9
checkbox input "true"
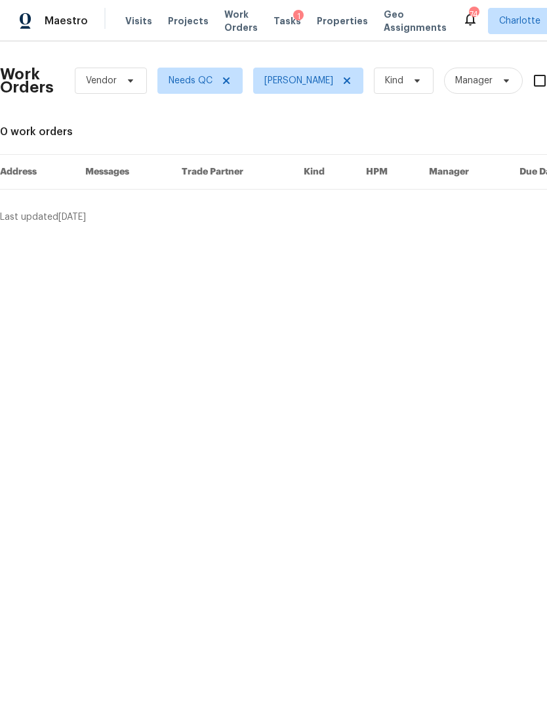
click at [83, 28] on div "Maestro" at bounding box center [44, 21] width 88 height 26
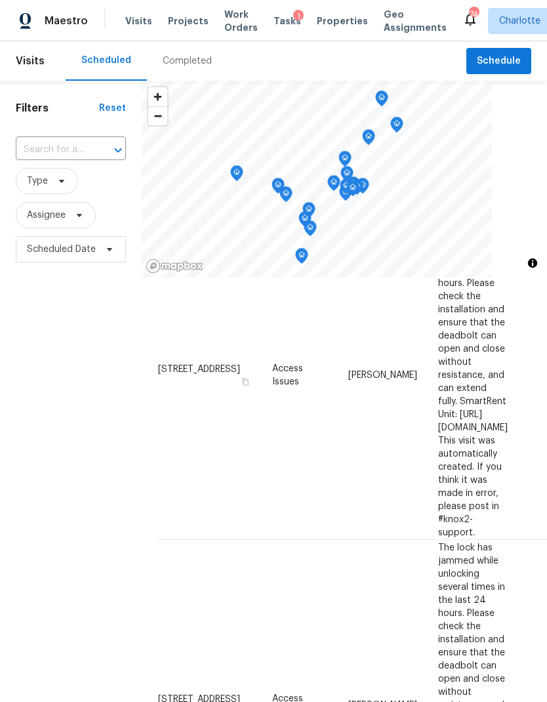
scroll to position [502, -1]
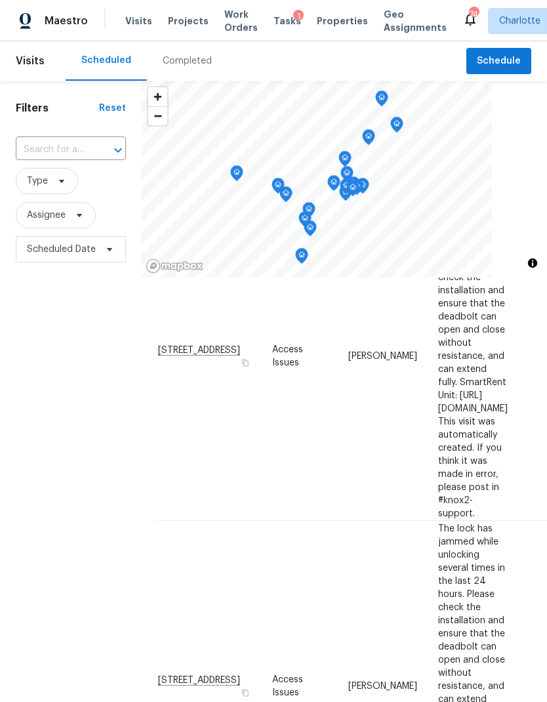
click at [66, 421] on div "Filters Reset ​ Type Assignee Scheduled Date" at bounding box center [71, 460] width 142 height 758
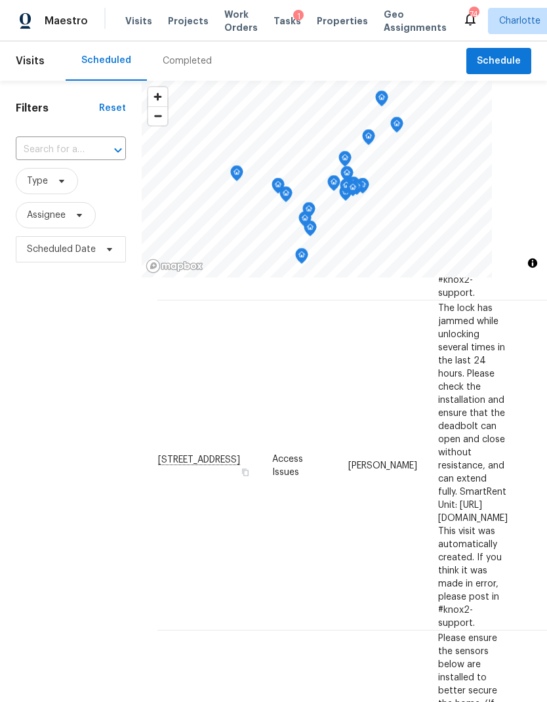
scroll to position [732, 0]
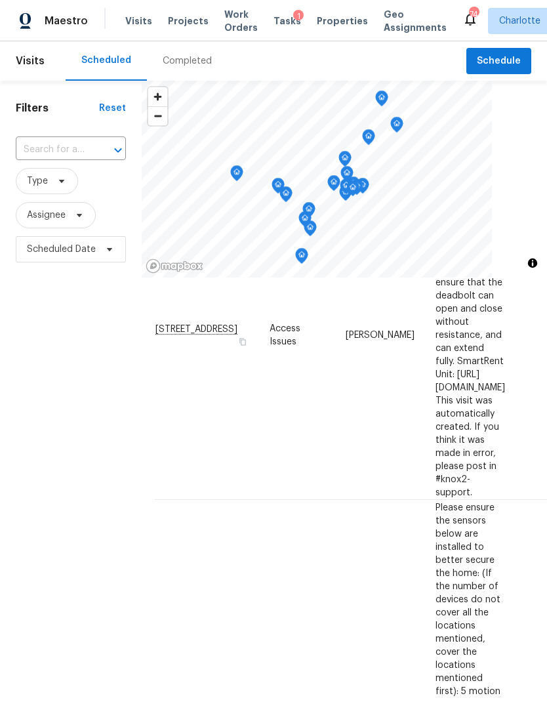
click at [73, 433] on div "Filters Reset ​ Type Assignee Scheduled Date" at bounding box center [71, 460] width 142 height 758
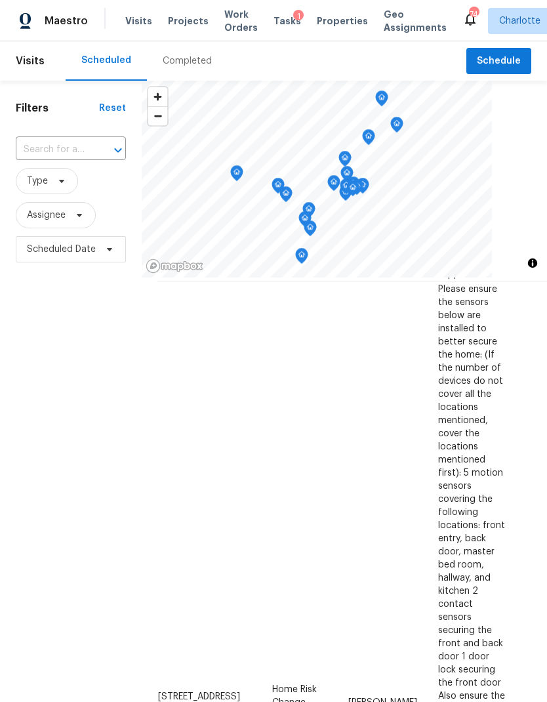
scroll to position [1088, -1]
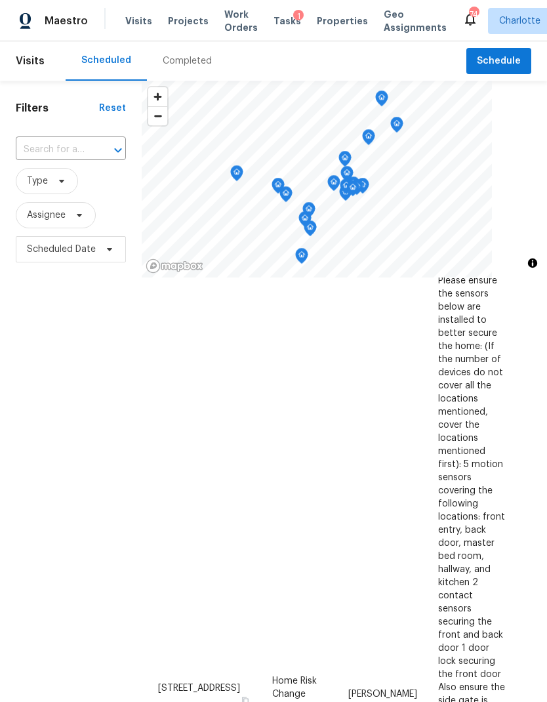
click at [66, 426] on div "Filters Reset ​ Type Assignee Scheduled Date" at bounding box center [71, 460] width 142 height 758
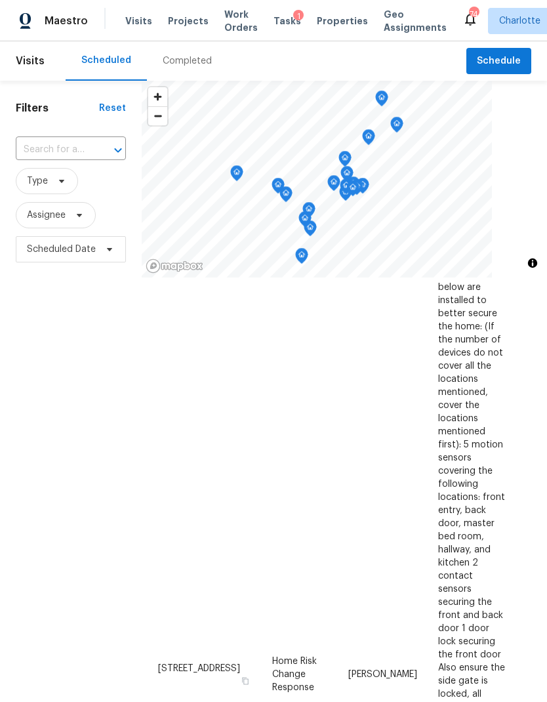
scroll to position [1115, 0]
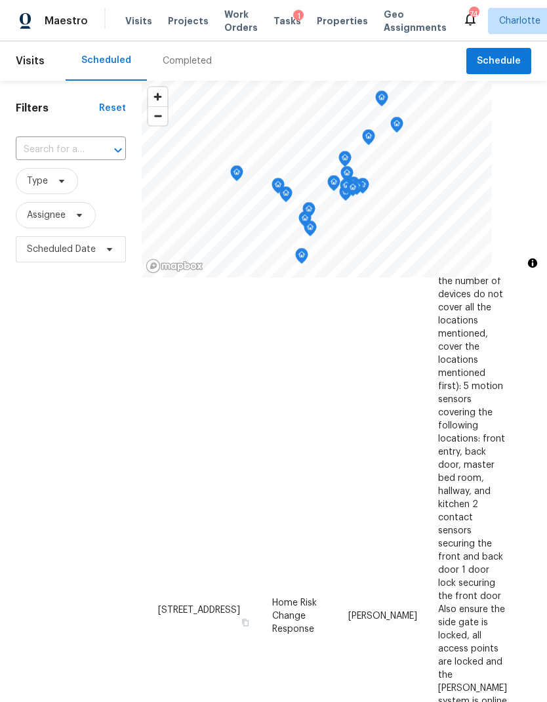
click at [48, 404] on div "Filters Reset ​ Type Assignee Scheduled Date" at bounding box center [71, 460] width 142 height 758
click at [48, 403] on div "Filters Reset ​ Type Assignee Scheduled Date" at bounding box center [71, 460] width 142 height 758
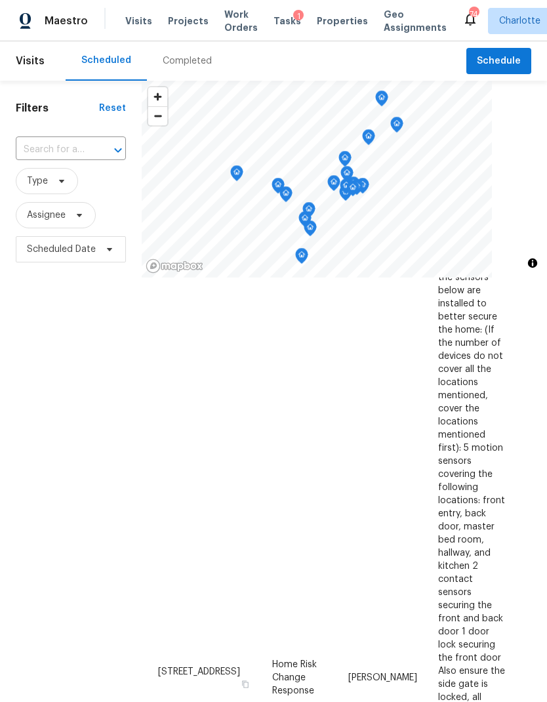
scroll to position [1105, 0]
click at [52, 412] on div "Filters Reset ​ Type Assignee Scheduled Date" at bounding box center [71, 460] width 142 height 758
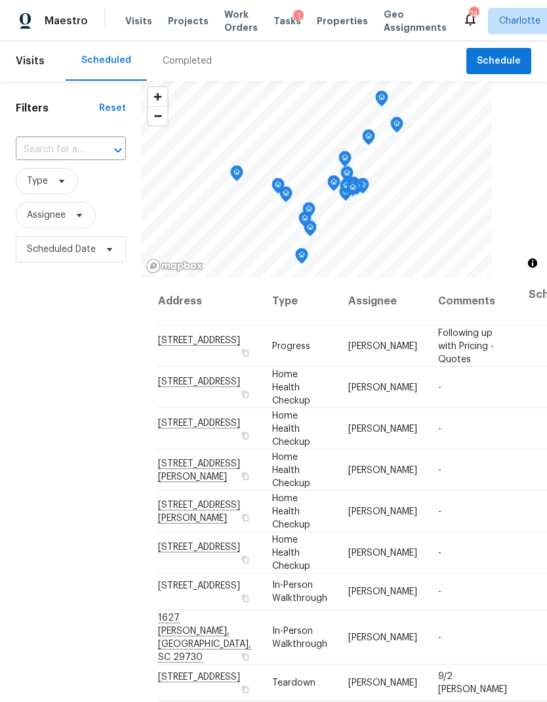
scroll to position [0, 0]
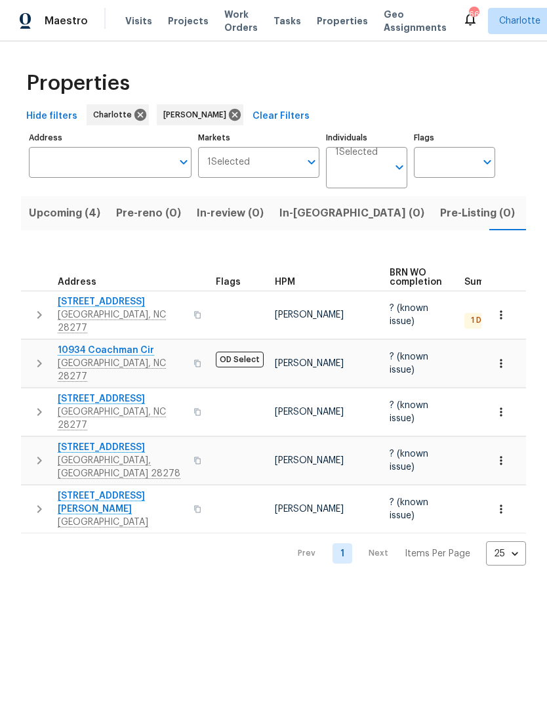
scroll to position [0, 28]
click at [308, 576] on html "Maestro Visits Projects Work Orders Tasks Properties Geo Assignments 66 [PERSON…" at bounding box center [273, 293] width 547 height 586
click at [474, 315] on span "1 Draft" at bounding box center [484, 320] width 37 height 11
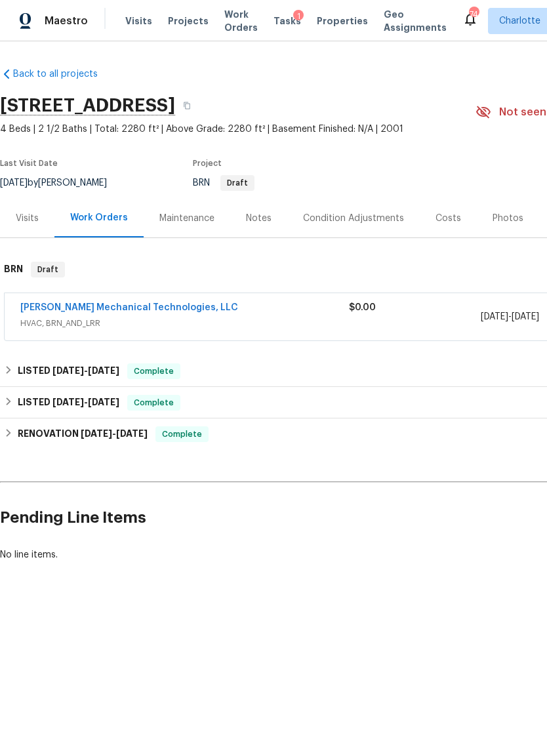
click at [195, 309] on link "[PERSON_NAME] Mechanical Technologies, LLC" at bounding box center [129, 307] width 218 height 9
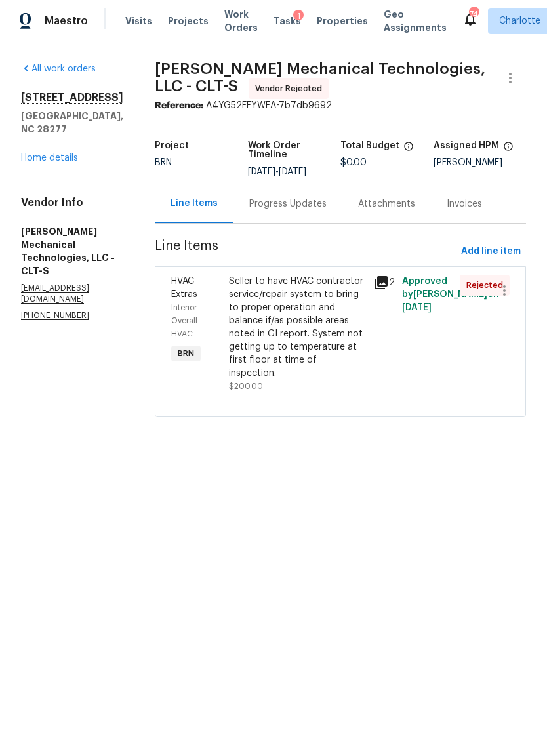
click at [228, 18] on span "Work Orders" at bounding box center [240, 21] width 33 height 26
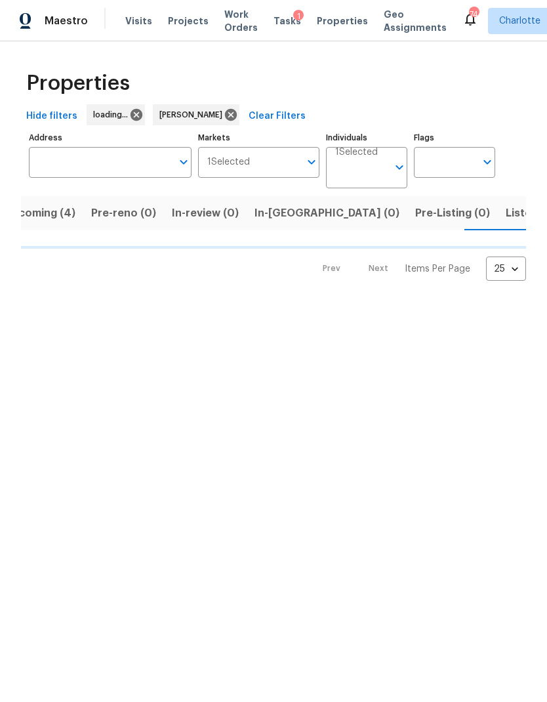
scroll to position [0, 28]
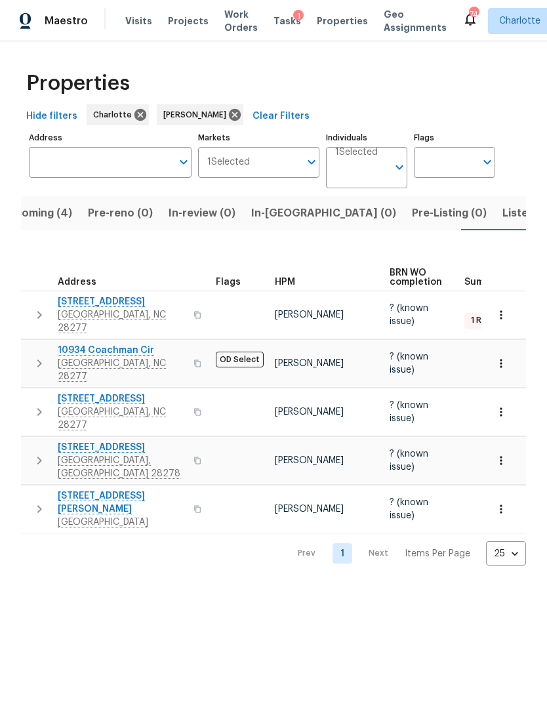
click at [35, 218] on span "Upcoming (4)" at bounding box center [36, 213] width 71 height 18
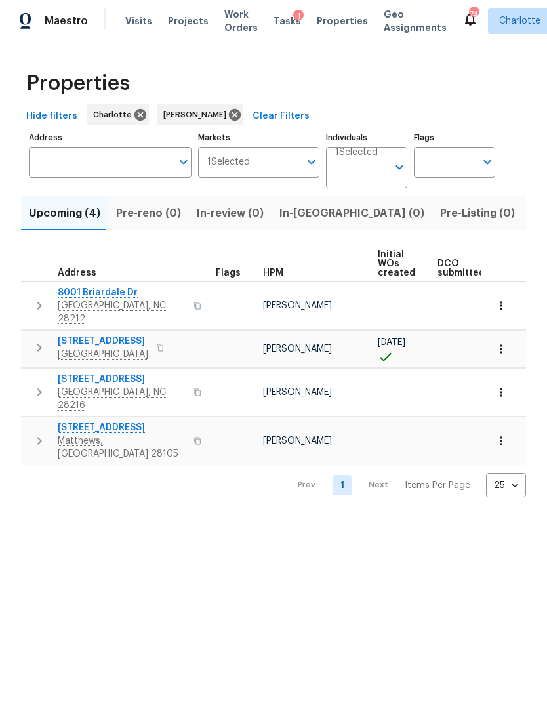
click at [293, 216] on span "In-[GEOGRAPHIC_DATA] (0)" at bounding box center [351, 213] width 145 height 18
